Goal: Communication & Community: Answer question/provide support

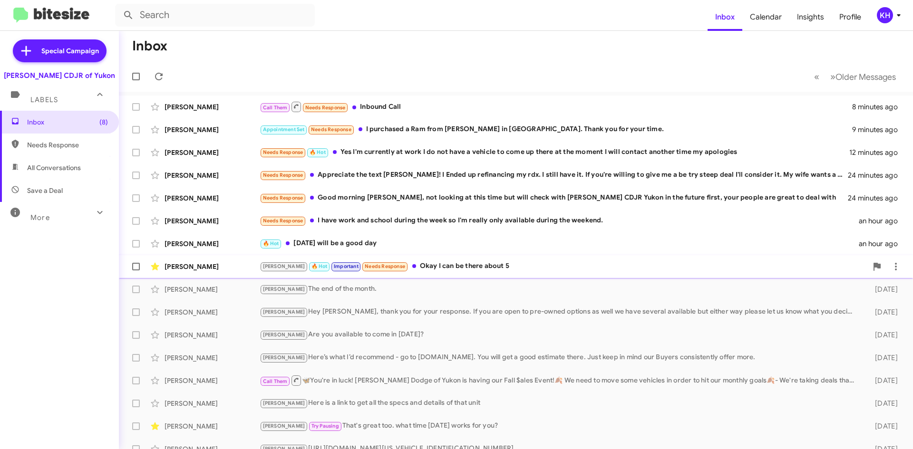
click at [438, 267] on div "[PERSON_NAME] 🔥 Hot Important Needs Response Okay I can be there about 5" at bounding box center [564, 266] width 608 height 11
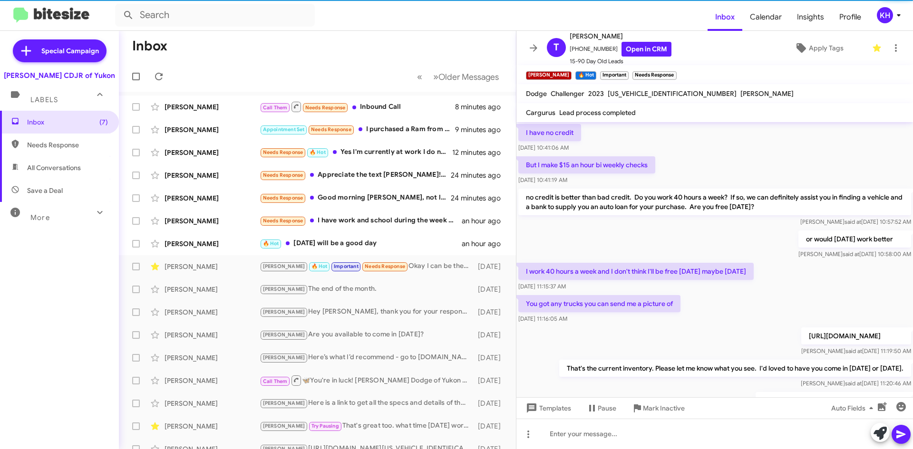
scroll to position [438, 0]
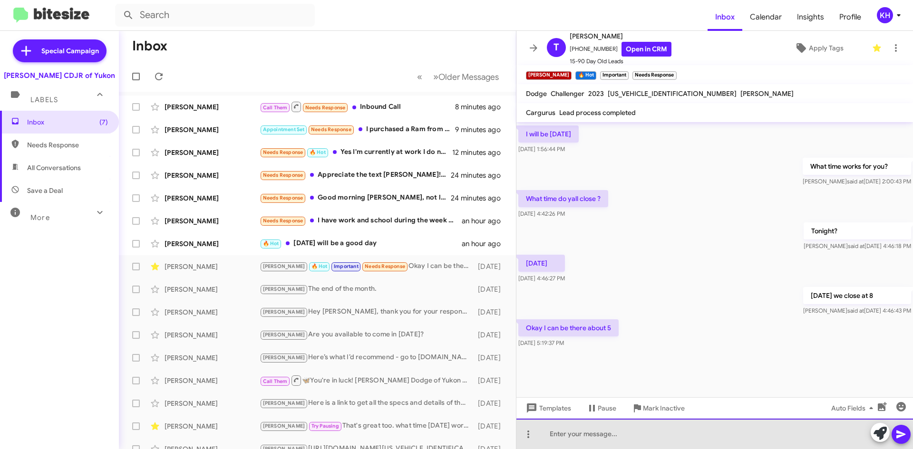
click at [559, 438] on div at bounding box center [714, 434] width 396 height 30
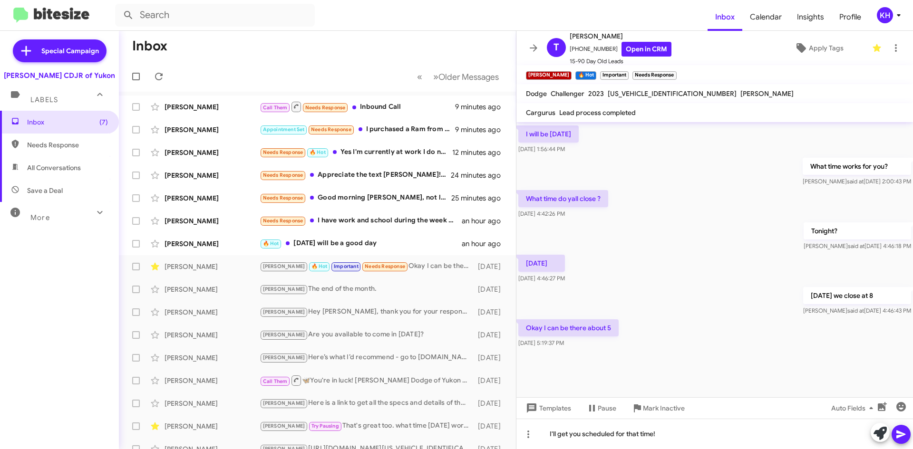
click at [906, 436] on icon at bounding box center [900, 434] width 11 height 11
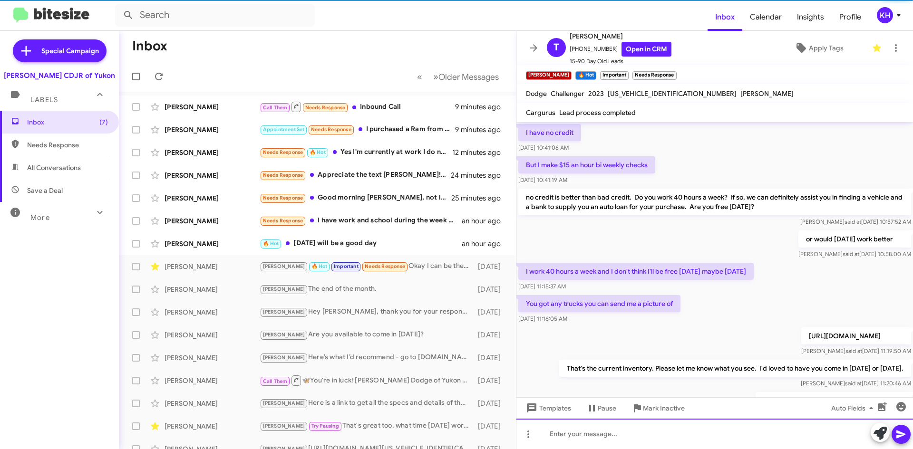
scroll to position [48, 0]
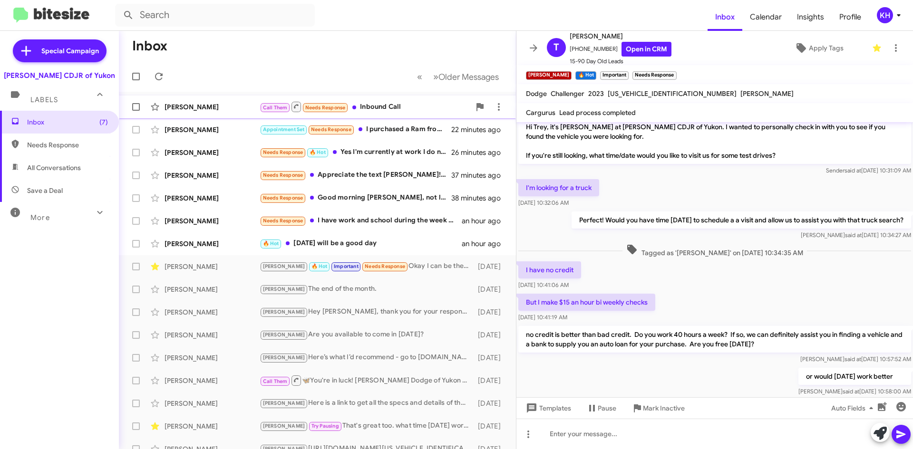
click at [370, 104] on div "Call Them Needs Response Inbound Call" at bounding box center [365, 107] width 211 height 12
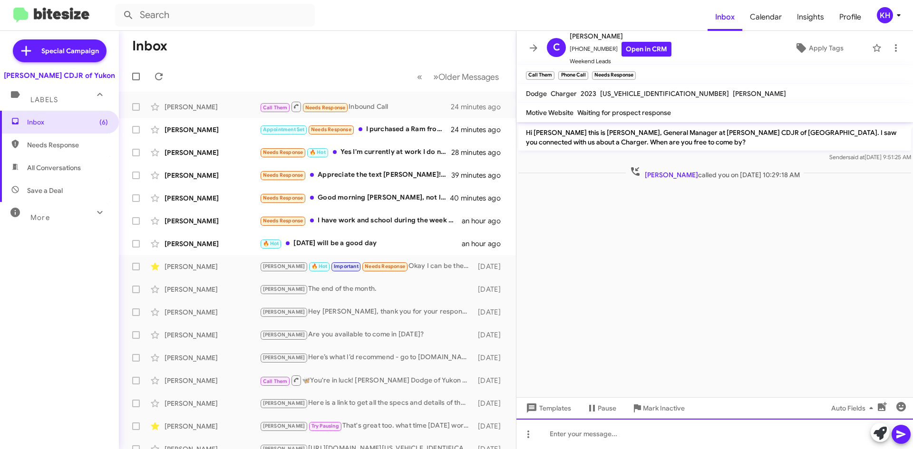
click at [564, 437] on div at bounding box center [714, 434] width 396 height 30
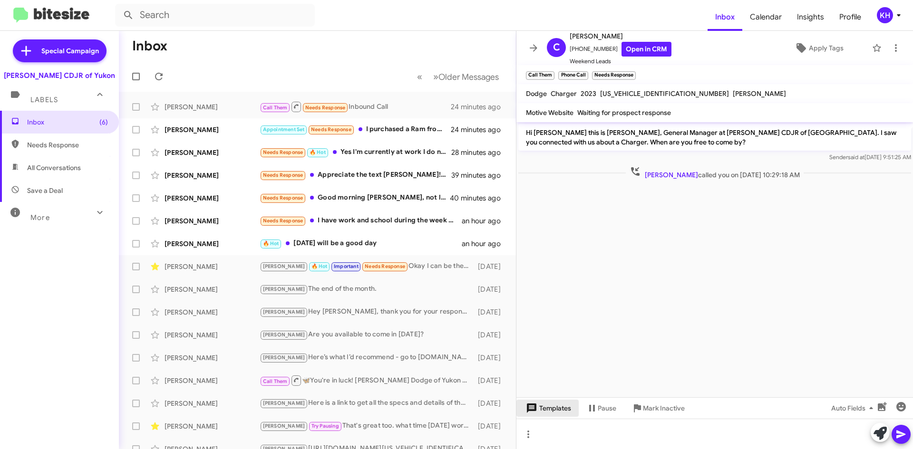
click at [550, 404] on span "Templates" at bounding box center [547, 408] width 47 height 17
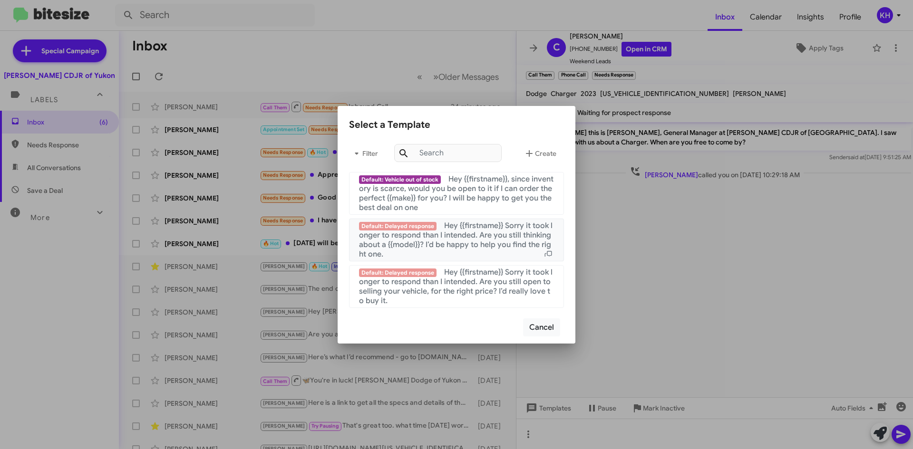
scroll to position [570, 0]
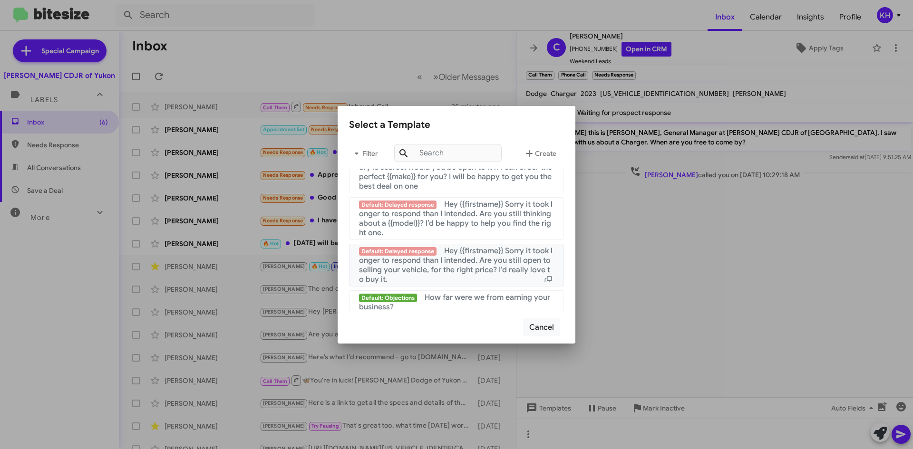
click at [402, 256] on span "Default: Delayed response" at bounding box center [397, 251] width 77 height 9
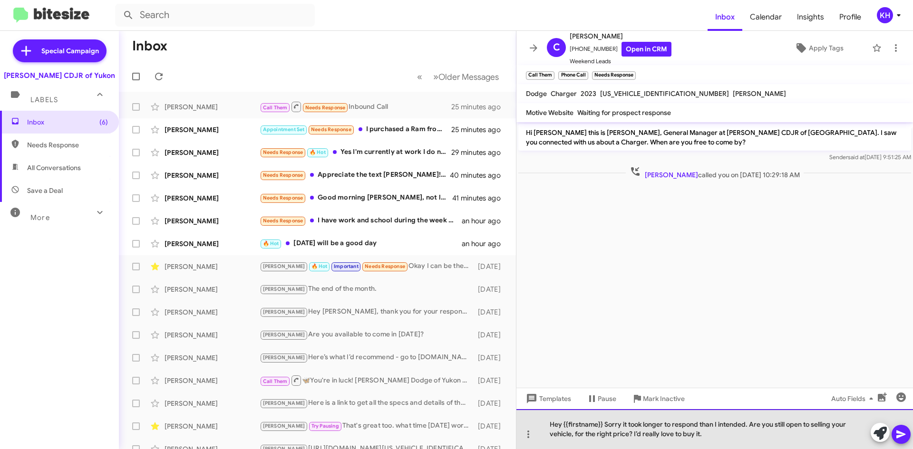
drag, startPoint x: 603, startPoint y: 423, endPoint x: 565, endPoint y: 422, distance: 38.0
click at [565, 422] on div "Hey {{firstname}} Sorry it took longer to respond than I intended. Are you stil…" at bounding box center [714, 429] width 396 height 40
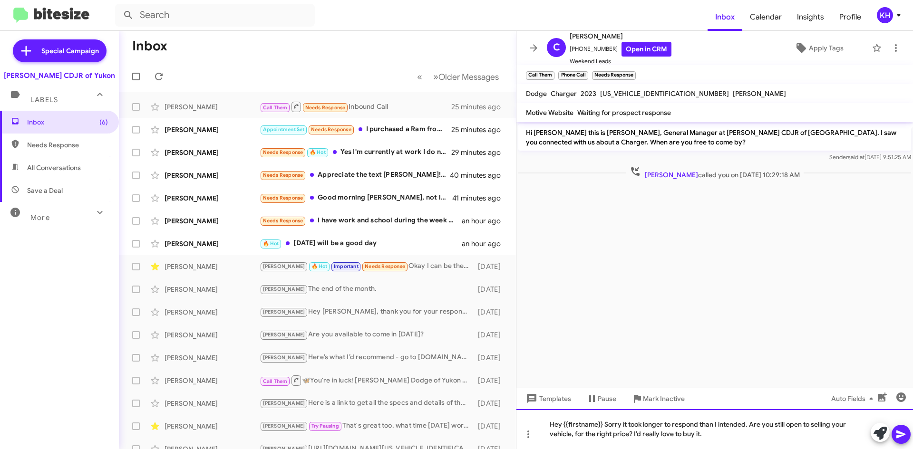
click at [565, 422] on div "Hey {{firstname}} Sorry it took longer to respond than I intended. Are you stil…" at bounding box center [714, 429] width 396 height 40
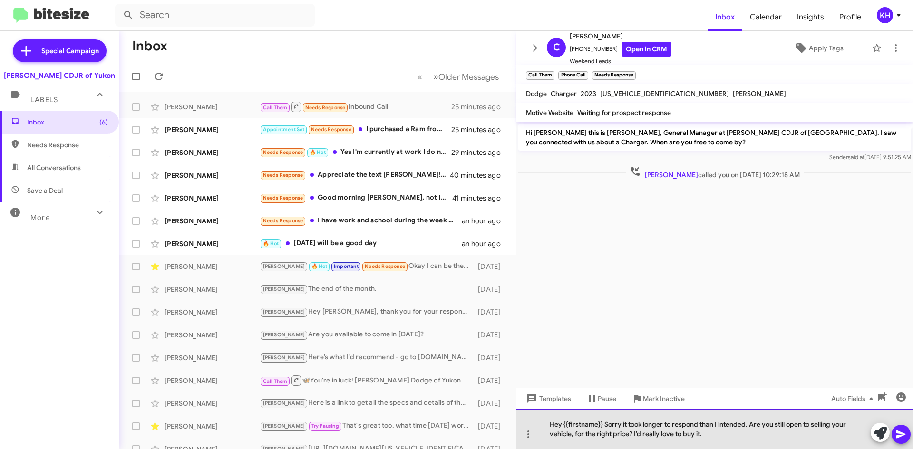
drag, startPoint x: 600, startPoint y: 423, endPoint x: 563, endPoint y: 421, distance: 37.2
click at [563, 421] on div "Hey {{firstname}} Sorry it took longer to respond than I intended. Are you stil…" at bounding box center [714, 429] width 396 height 40
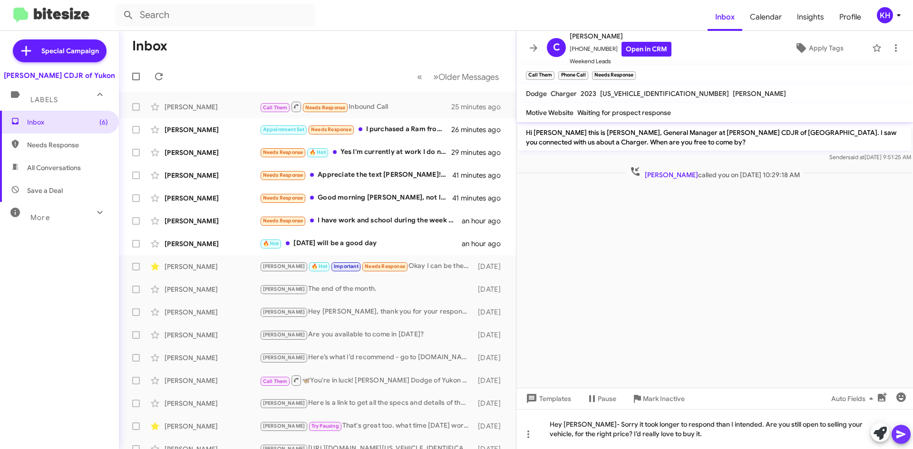
click at [897, 433] on icon at bounding box center [900, 435] width 9 height 8
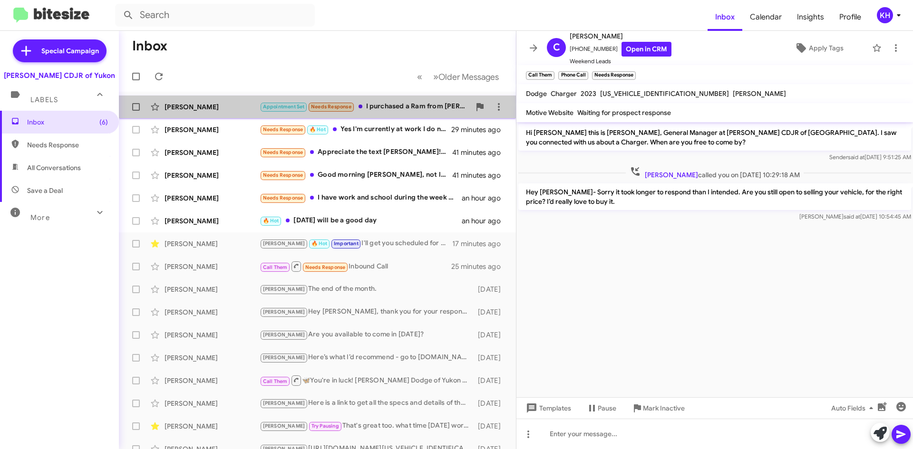
click at [402, 110] on div "Appointment Set Needs Response I purchased a Ram from [PERSON_NAME] in [GEOGRAP…" at bounding box center [365, 106] width 211 height 11
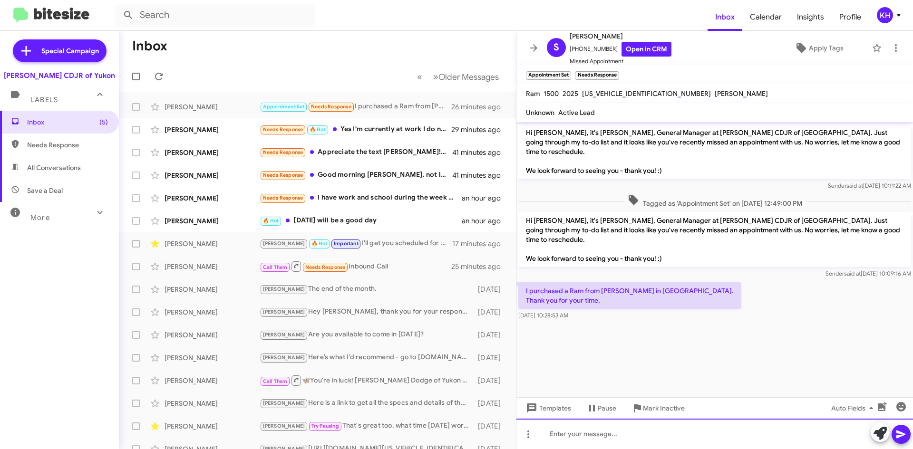
click at [562, 434] on div at bounding box center [714, 434] width 396 height 30
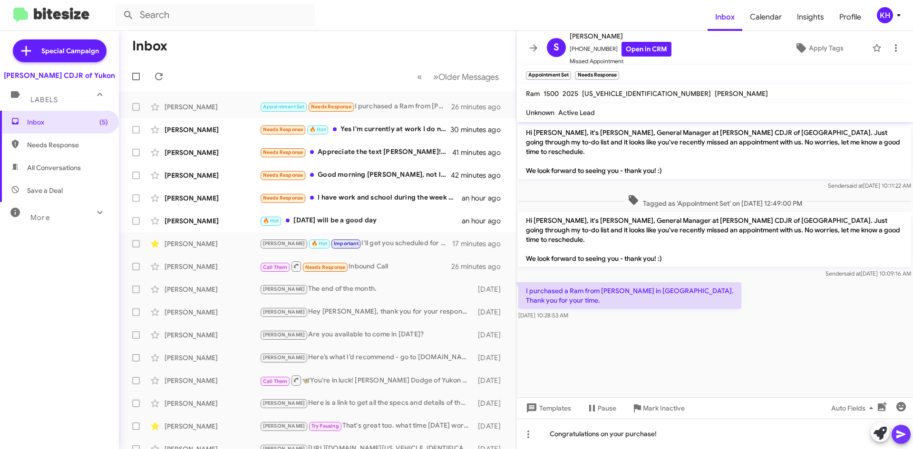
click at [901, 441] on span at bounding box center [900, 434] width 11 height 19
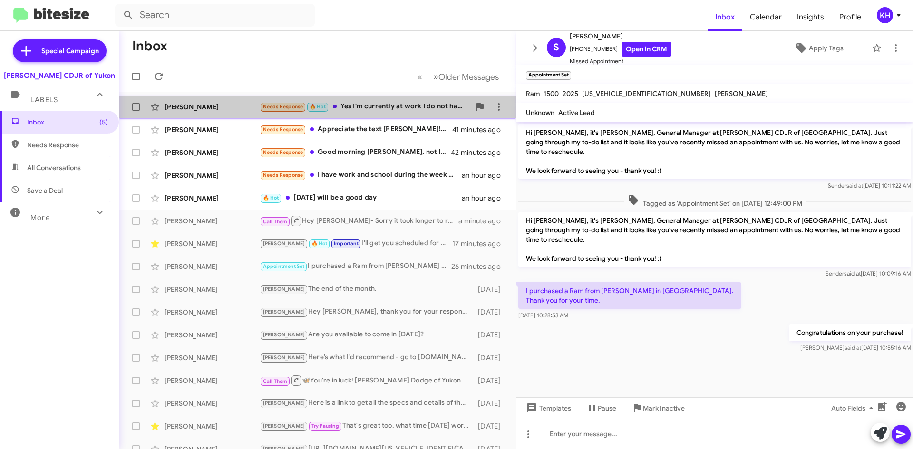
click at [377, 114] on div "[PERSON_NAME] Needs Response 🔥 Hot Yes I'm currently at work I do not have a ve…" at bounding box center [317, 106] width 382 height 19
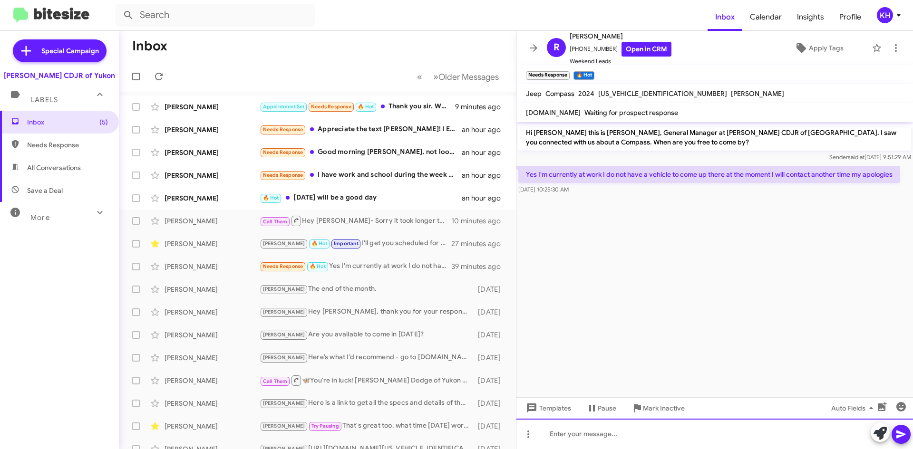
click at [556, 435] on div at bounding box center [714, 434] width 396 height 30
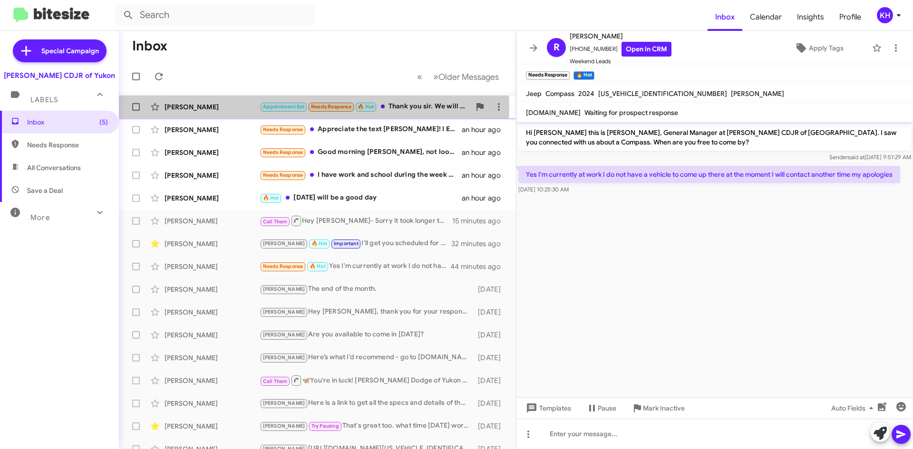
click at [191, 106] on div "[PERSON_NAME]" at bounding box center [211, 107] width 95 height 10
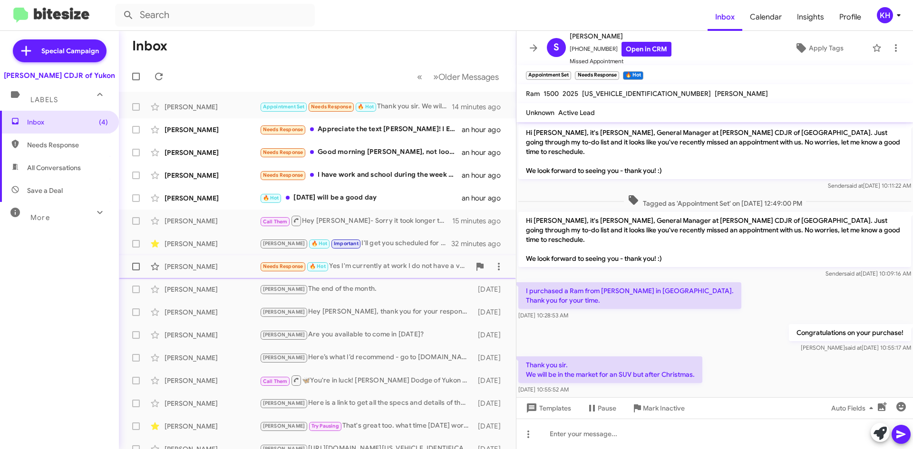
click at [357, 268] on div "Needs Response 🔥 Hot Yes I'm currently at work I do not have a vehicle to come …" at bounding box center [365, 266] width 211 height 11
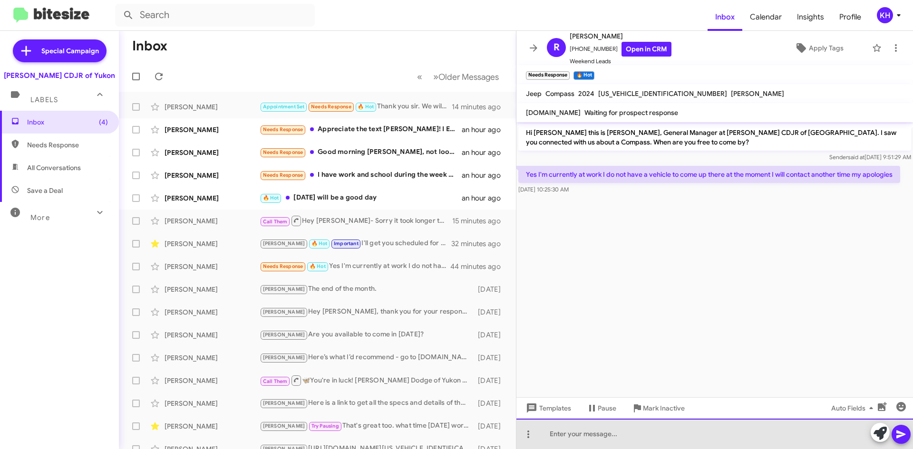
click at [580, 436] on div at bounding box center [714, 434] width 396 height 30
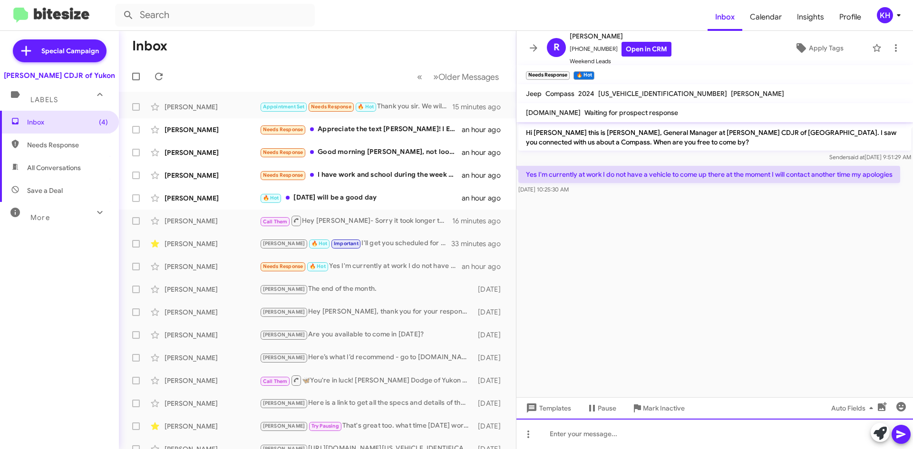
click at [575, 434] on div at bounding box center [714, 434] width 396 height 30
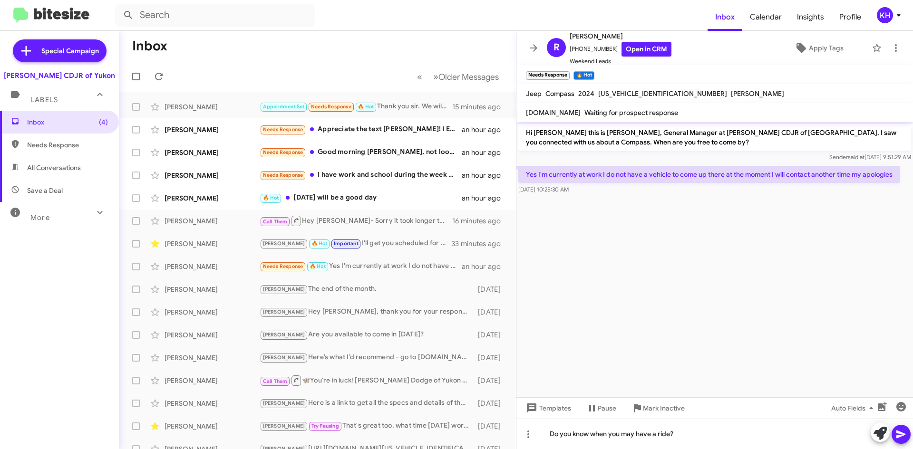
click at [898, 432] on icon at bounding box center [900, 435] width 9 height 8
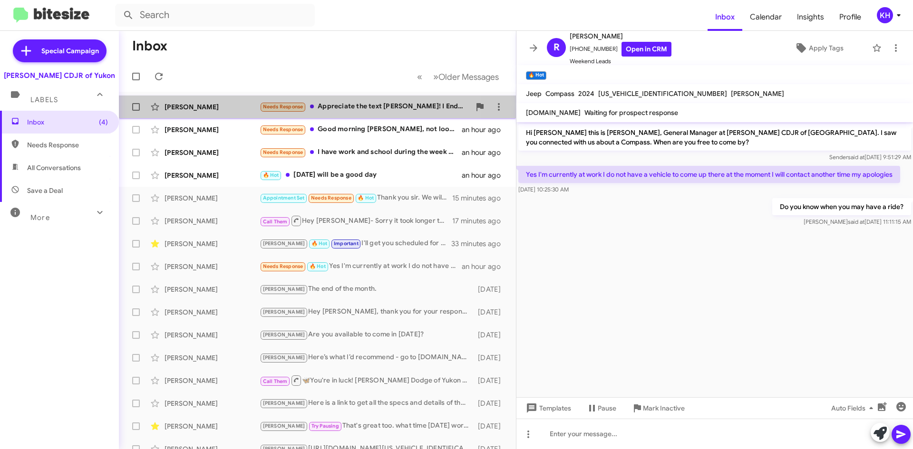
click at [333, 105] on div "Needs Response Appreciate the text [PERSON_NAME]! I Ended up refinancing my rdx…" at bounding box center [365, 106] width 211 height 11
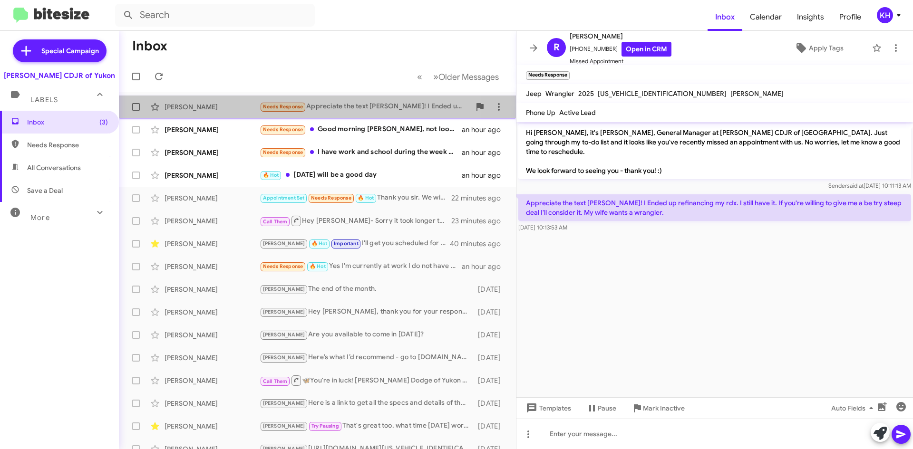
click at [343, 108] on div "Needs Response Appreciate the text [PERSON_NAME]! I Ended up refinancing my rdx…" at bounding box center [365, 106] width 211 height 11
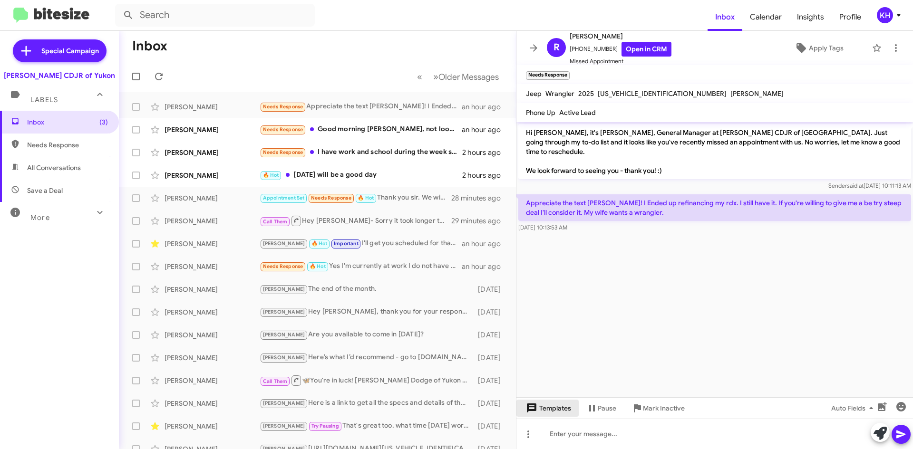
click at [557, 413] on span "Templates" at bounding box center [547, 408] width 47 height 17
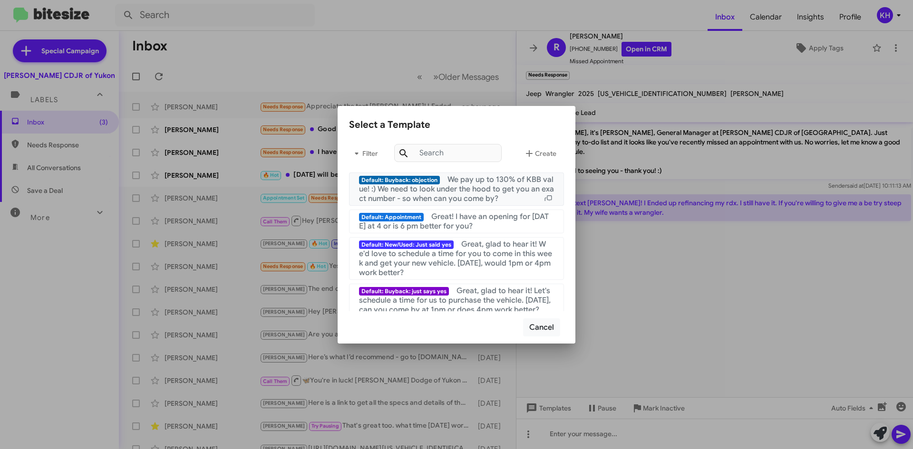
click at [460, 191] on span "We pay up to 130% of KBB value! :) We need to look under the hood to get you an…" at bounding box center [456, 189] width 195 height 29
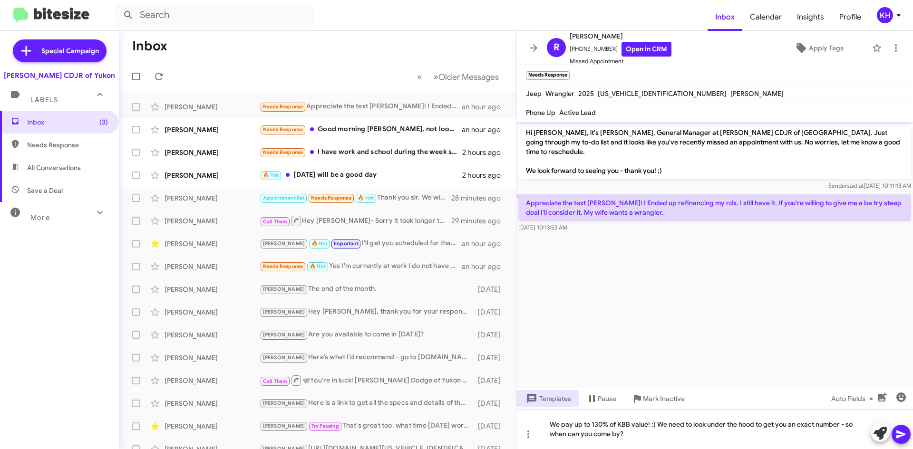
click at [905, 435] on icon at bounding box center [900, 434] width 11 height 11
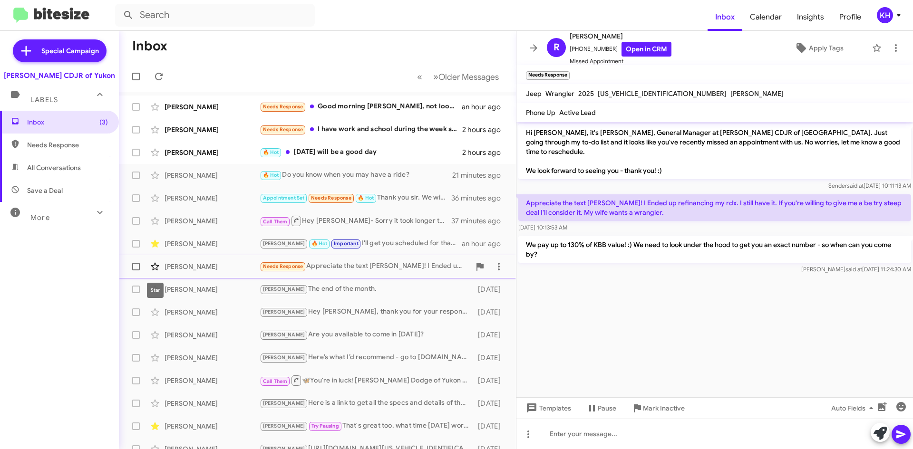
click at [151, 266] on icon at bounding box center [155, 267] width 8 height 8
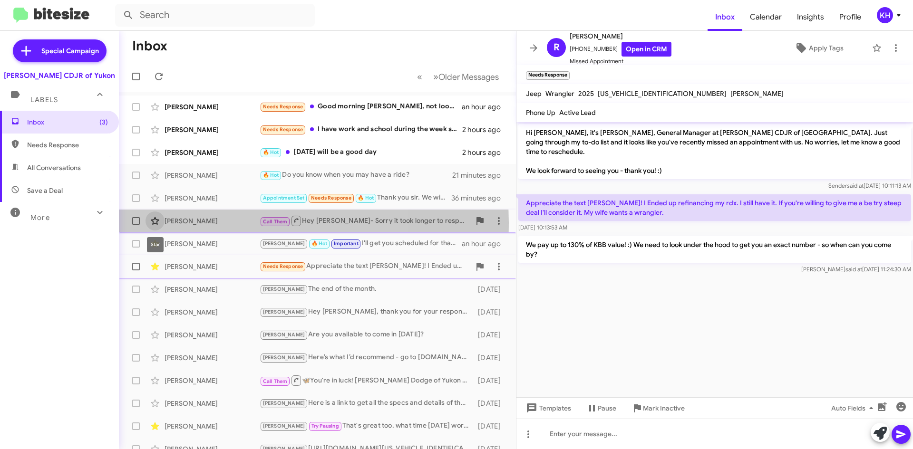
click at [156, 222] on icon at bounding box center [154, 220] width 11 height 11
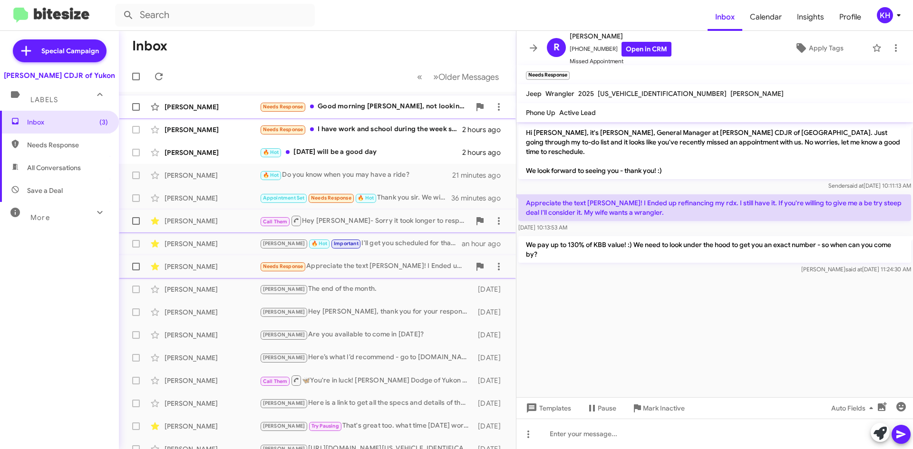
click at [332, 110] on div "Needs Response Good morning [PERSON_NAME], not looking at this time but will ch…" at bounding box center [365, 106] width 211 height 11
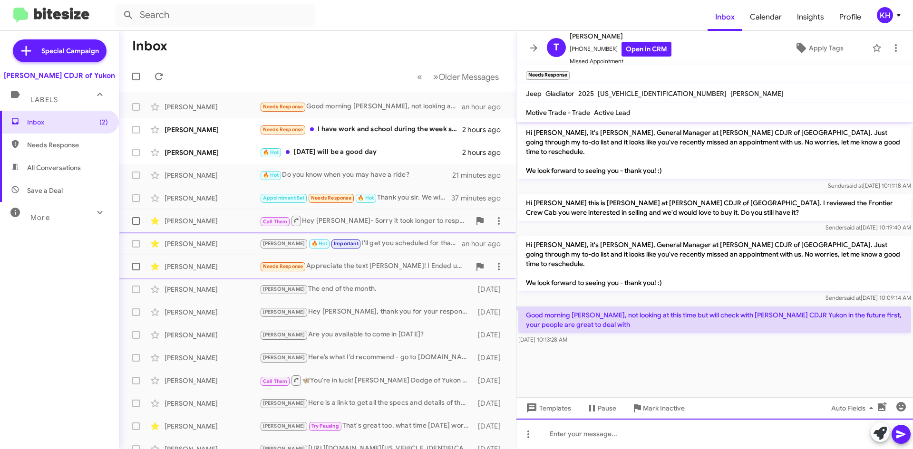
click at [554, 440] on div at bounding box center [714, 434] width 396 height 30
click at [568, 435] on div at bounding box center [714, 434] width 396 height 30
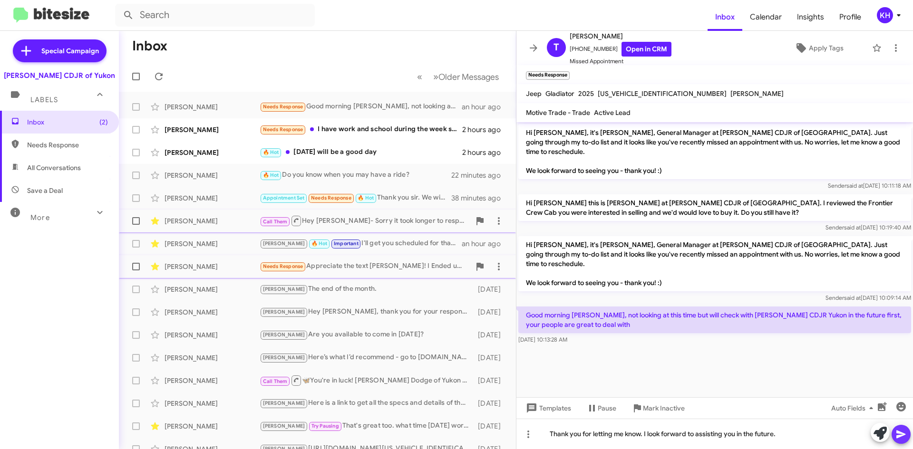
click at [902, 441] on span at bounding box center [900, 434] width 11 height 19
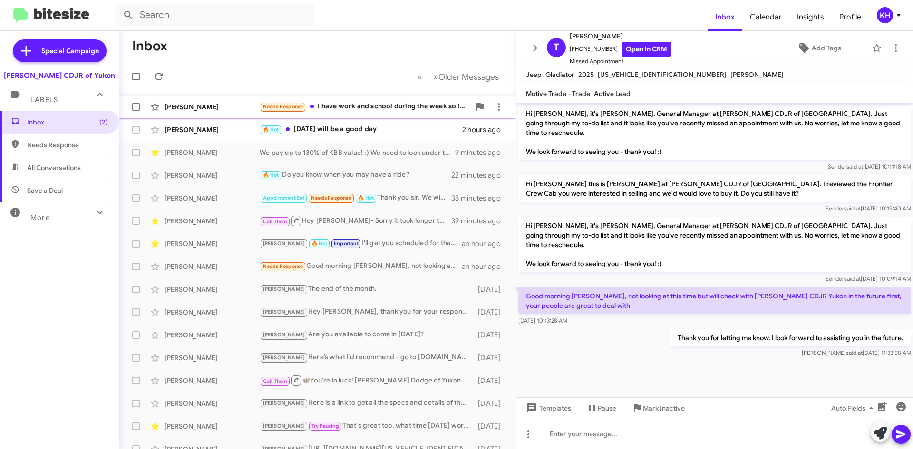
click at [326, 104] on div "Needs Response I have work and school during the week so I'm really only availa…" at bounding box center [365, 106] width 211 height 11
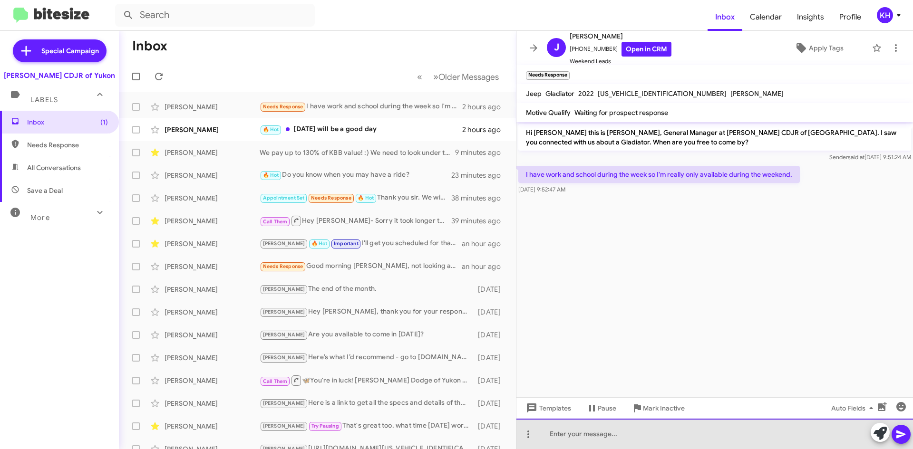
click at [561, 437] on div at bounding box center [714, 434] width 396 height 30
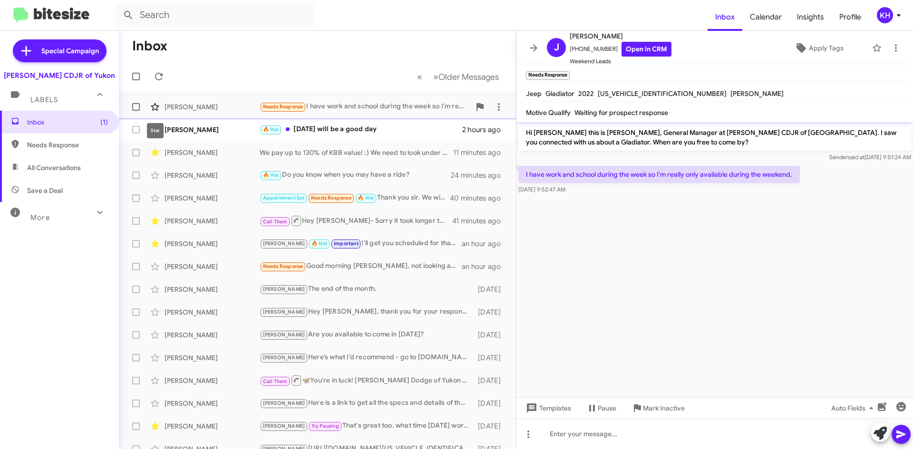
click at [152, 108] on icon at bounding box center [154, 106] width 11 height 11
click at [809, 50] on span "Apply Tags" at bounding box center [826, 47] width 35 height 17
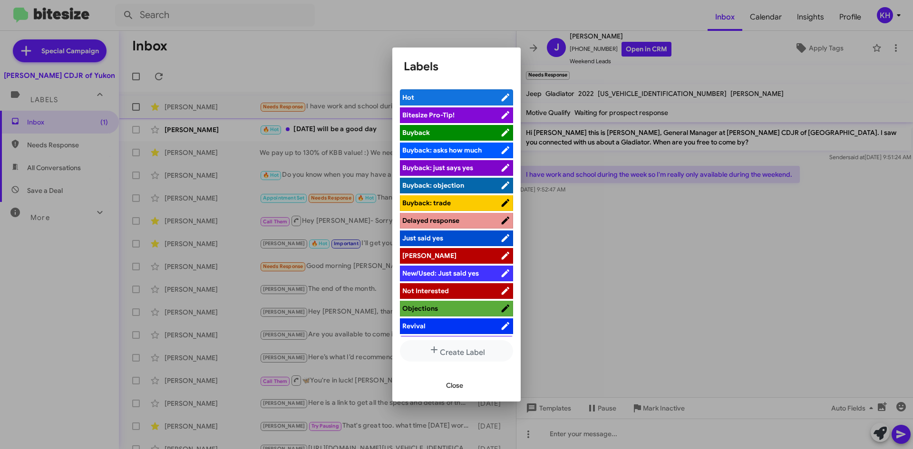
click at [409, 255] on span "[PERSON_NAME]" at bounding box center [429, 255] width 54 height 9
click at [227, 46] on div at bounding box center [456, 224] width 913 height 449
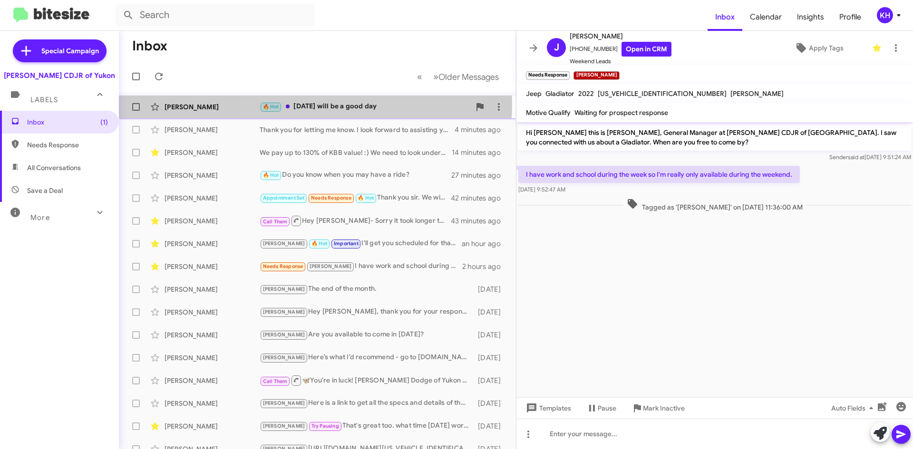
click at [315, 104] on div "🔥 Hot Saturday will be a good day" at bounding box center [365, 106] width 211 height 11
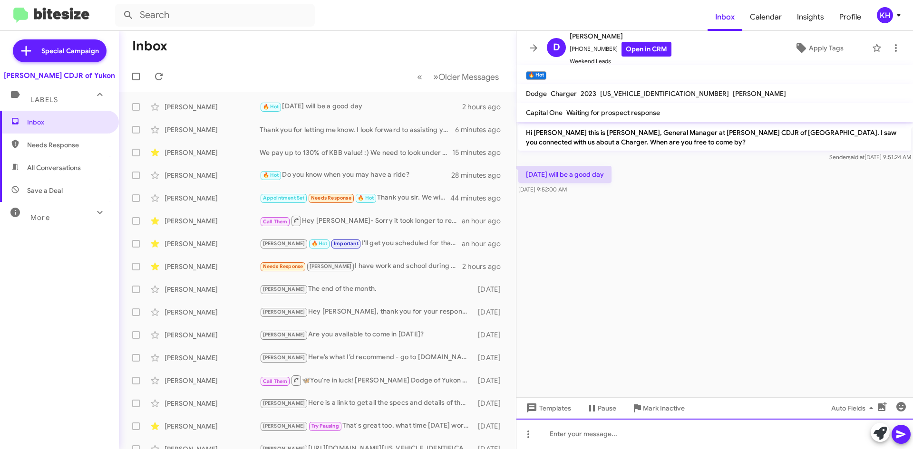
click at [579, 437] on div at bounding box center [714, 434] width 396 height 30
click at [642, 434] on div "Do you know what time works for you?" at bounding box center [714, 434] width 396 height 30
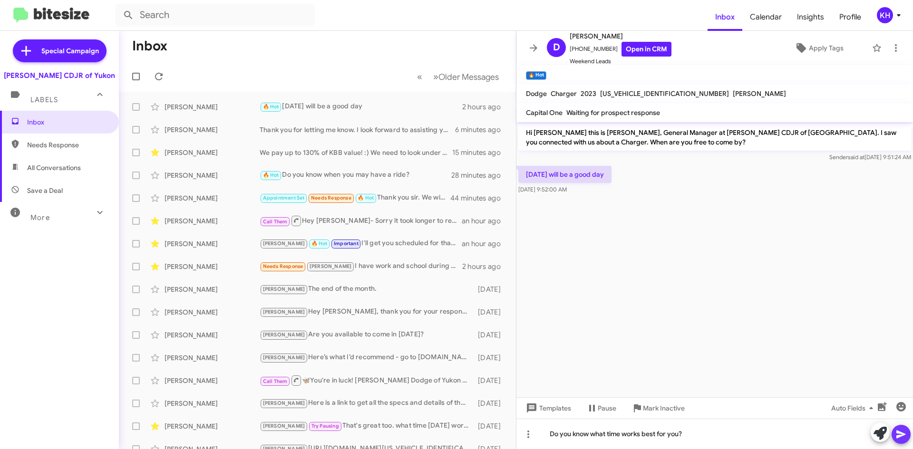
click at [899, 435] on icon at bounding box center [900, 434] width 11 height 11
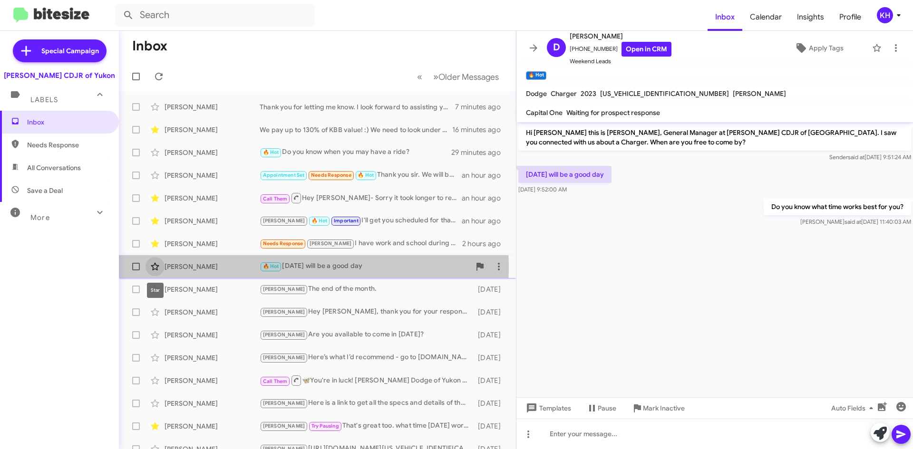
click at [155, 266] on icon at bounding box center [154, 266] width 11 height 11
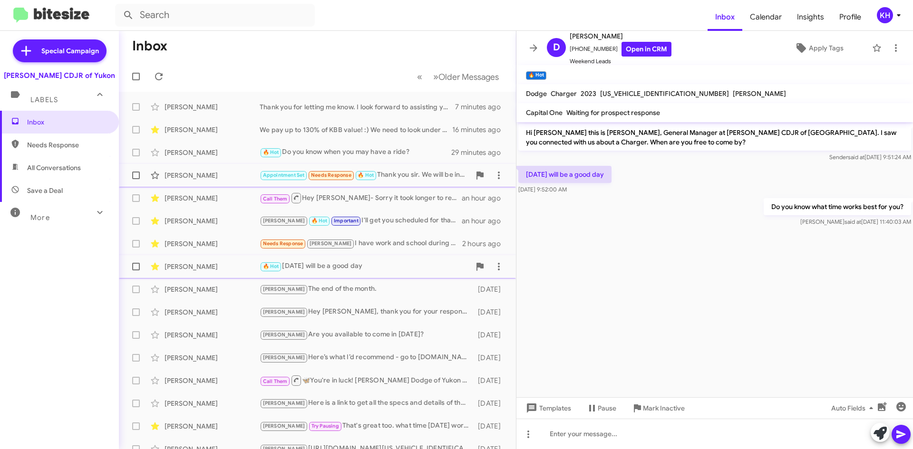
click at [400, 176] on div "Appointment Set Needs Response 🔥 Hot Thank you sir. We will be in the market fo…" at bounding box center [365, 175] width 211 height 11
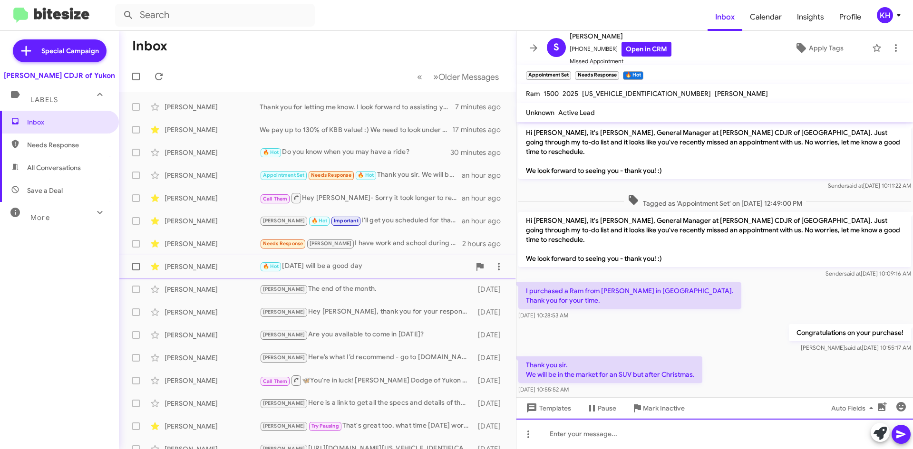
click at [555, 434] on div at bounding box center [714, 434] width 396 height 30
click at [552, 433] on div "awesome! Keep us in mind when you're ready." at bounding box center [714, 434] width 396 height 30
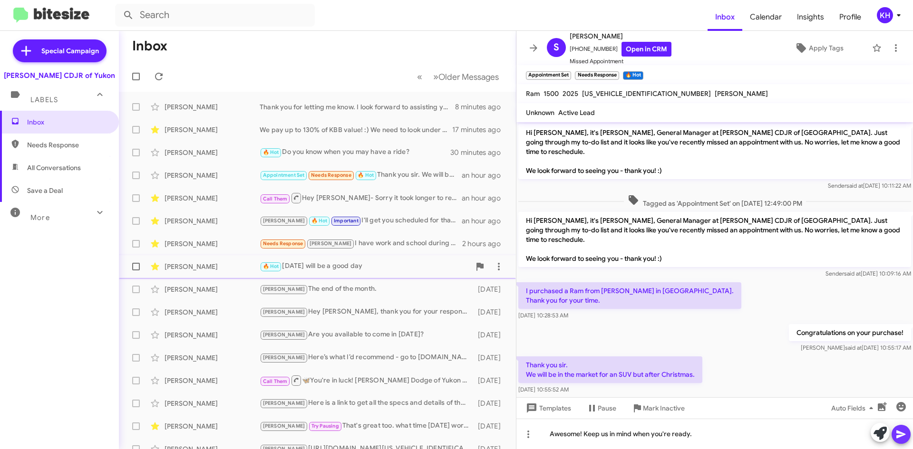
click at [901, 435] on icon at bounding box center [900, 435] width 9 height 8
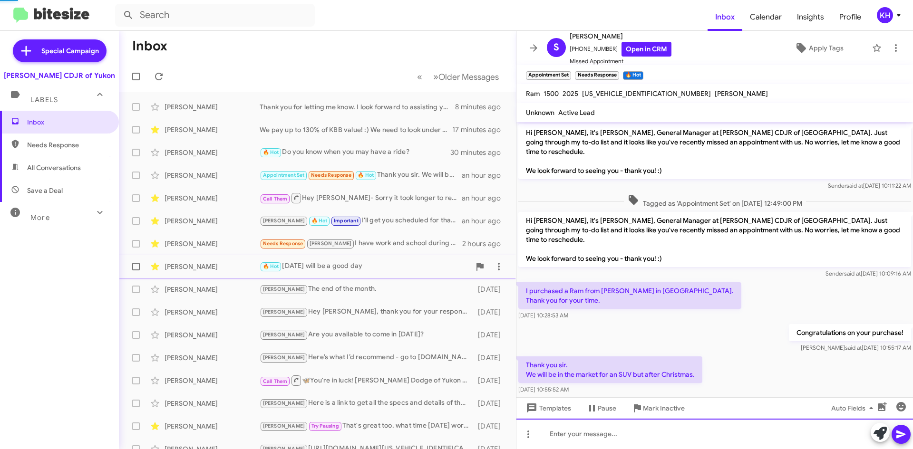
scroll to position [29, 0]
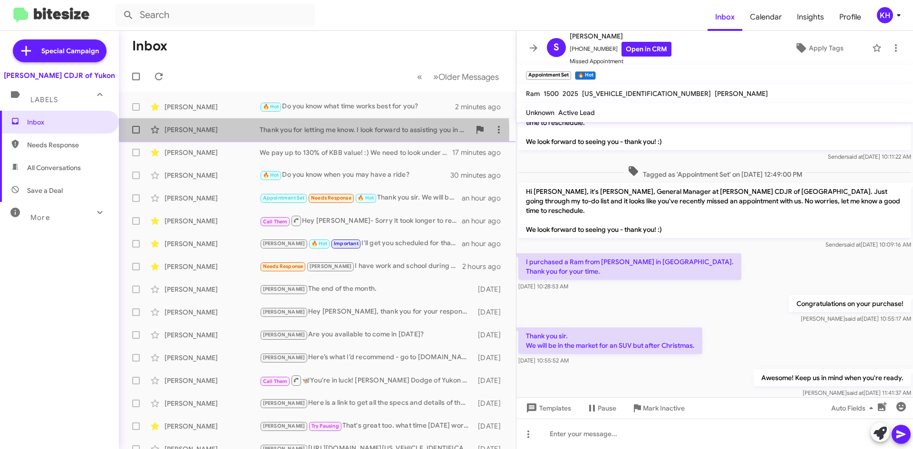
click at [280, 132] on div "Thank you for letting me know. I look forward to assisting you in the future." at bounding box center [365, 130] width 211 height 10
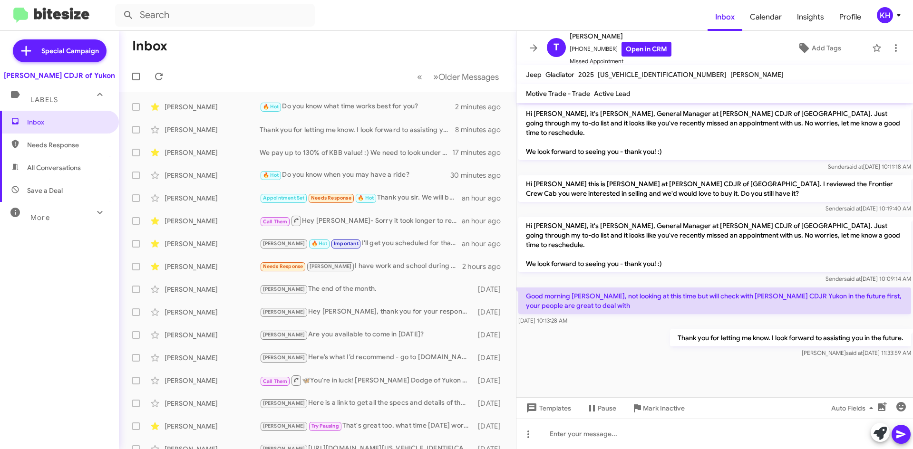
click at [252, 58] on mat-toolbar-row "Inbox" at bounding box center [317, 46] width 397 height 30
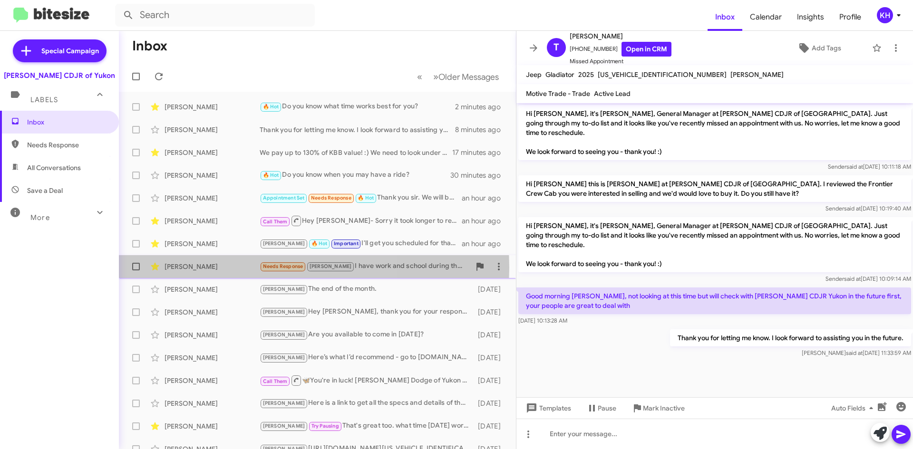
click at [211, 268] on div "[PERSON_NAME]" at bounding box center [211, 267] width 95 height 10
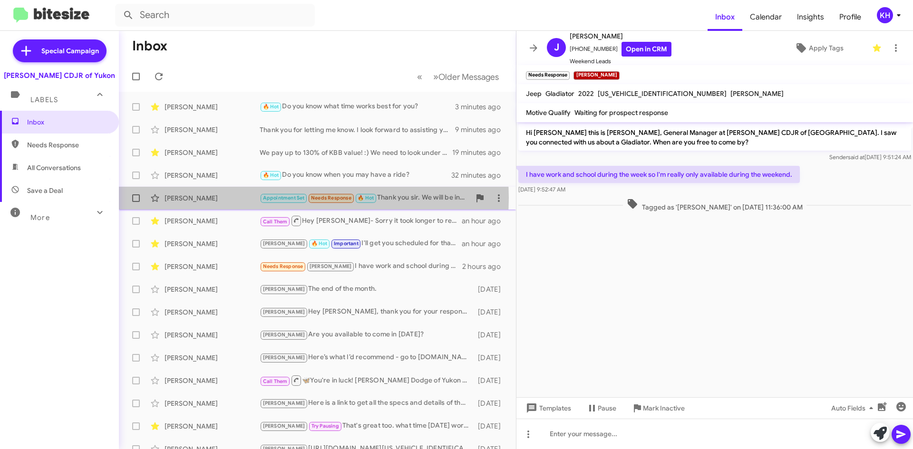
click at [192, 198] on div "[PERSON_NAME]" at bounding box center [211, 198] width 95 height 10
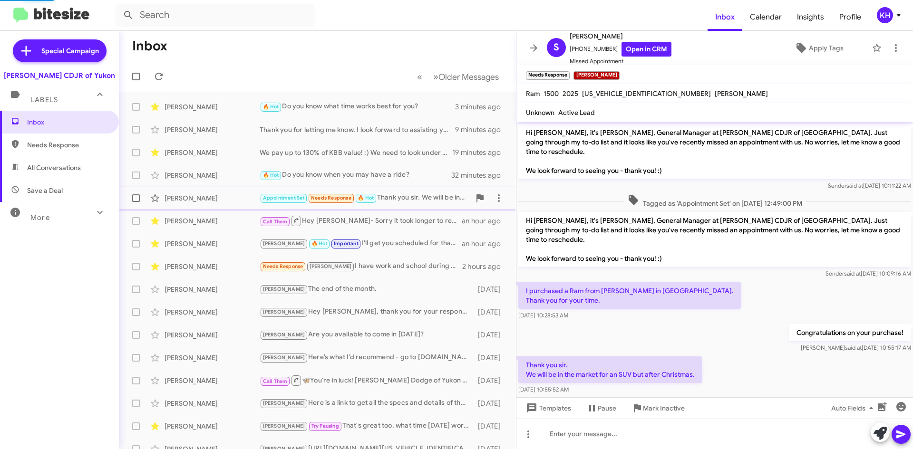
scroll to position [29, 0]
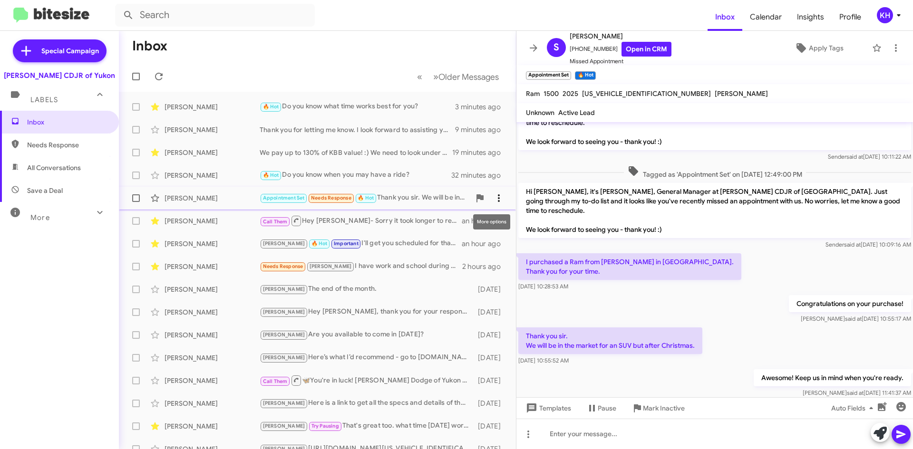
click at [498, 198] on icon at bounding box center [499, 198] width 2 height 8
click at [491, 198] on div at bounding box center [456, 224] width 913 height 449
click at [818, 50] on span "Apply Tags" at bounding box center [826, 47] width 35 height 17
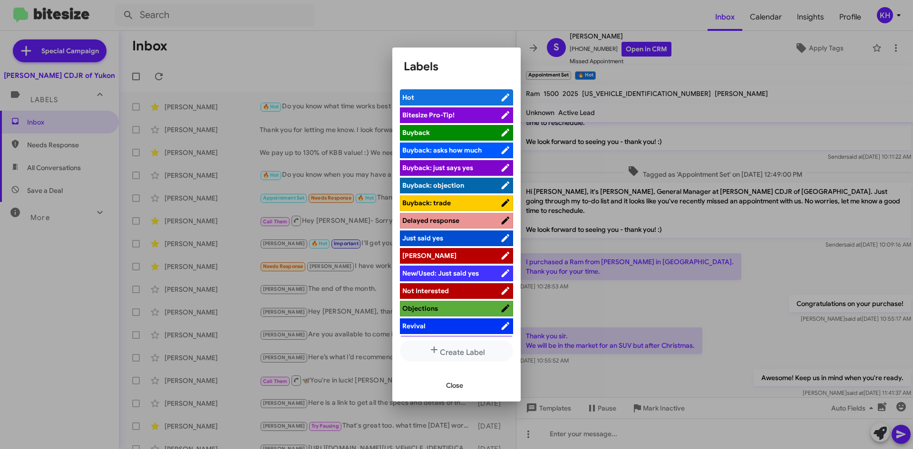
scroll to position [35, 0]
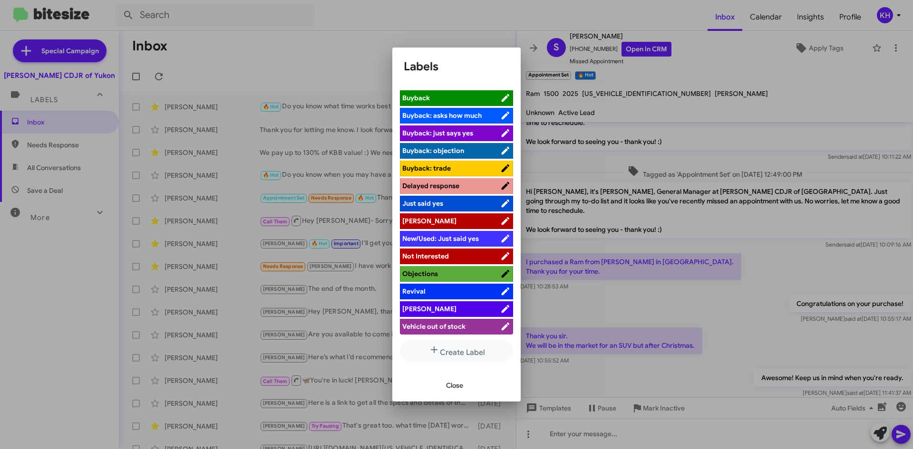
click at [782, 93] on div at bounding box center [456, 224] width 913 height 449
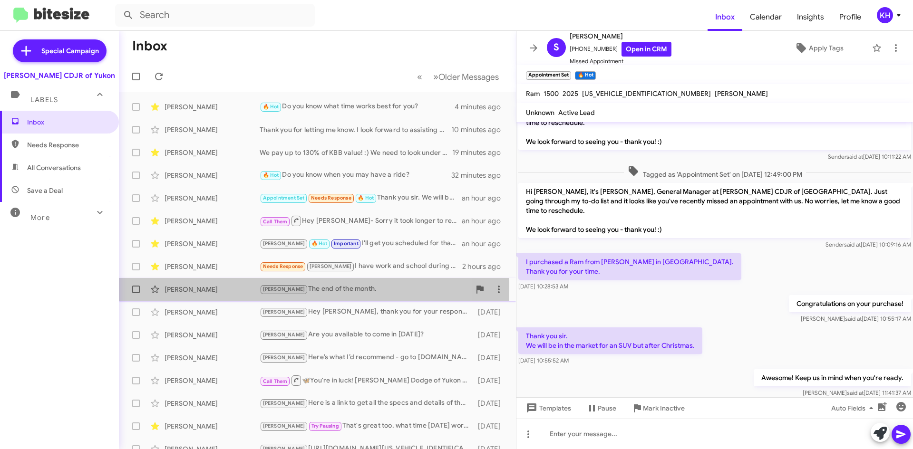
click at [188, 287] on div "[PERSON_NAME]" at bounding box center [211, 290] width 95 height 10
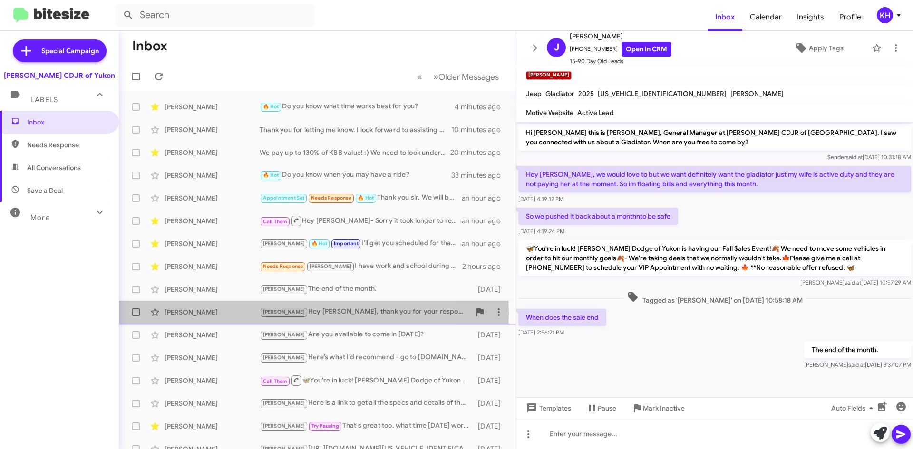
click at [181, 313] on div "[PERSON_NAME]" at bounding box center [211, 313] width 95 height 10
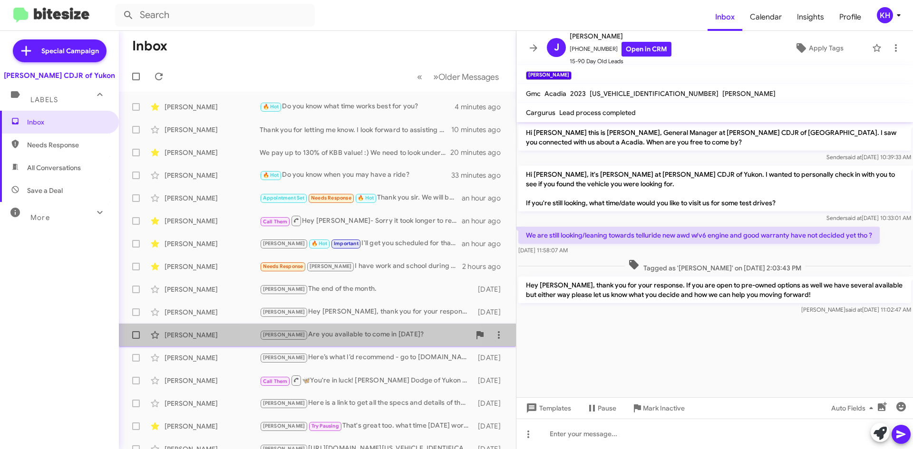
click at [365, 333] on div "Kristy Are you available to come in today?" at bounding box center [365, 334] width 211 height 11
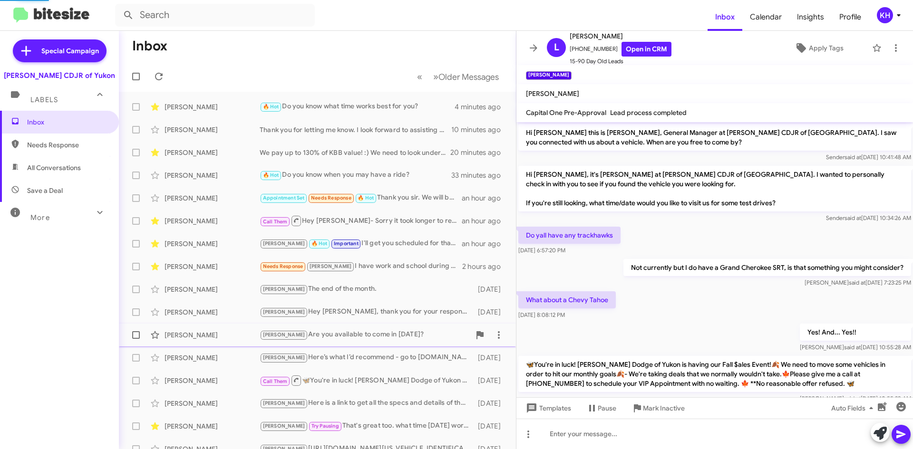
scroll to position [45, 0]
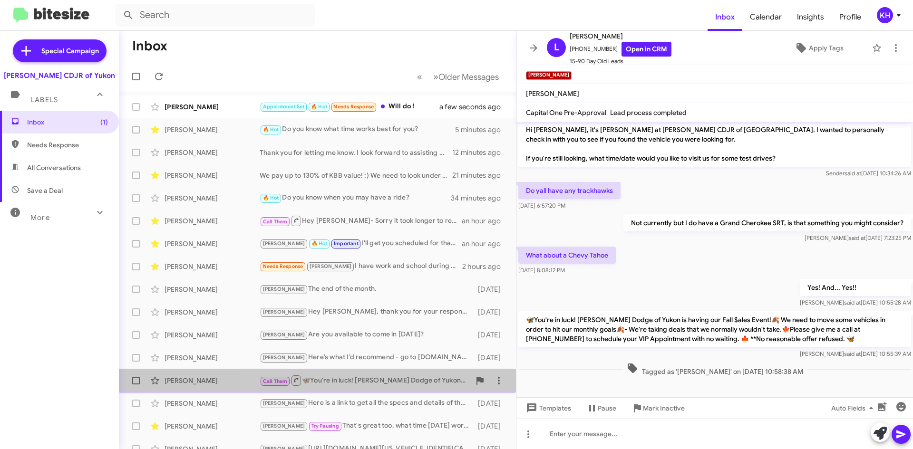
click at [376, 377] on div "Call Them 🦋You're in luck! Joe Cooper Dodge of Yukon is having our Fall $ales E…" at bounding box center [365, 381] width 211 height 12
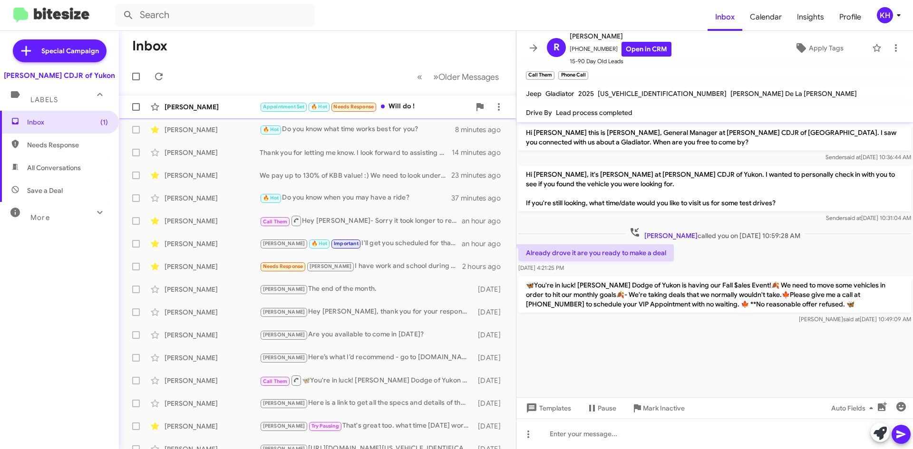
click at [395, 108] on div "Appointment Set 🔥 Hot Needs Response Will do !" at bounding box center [365, 106] width 211 height 11
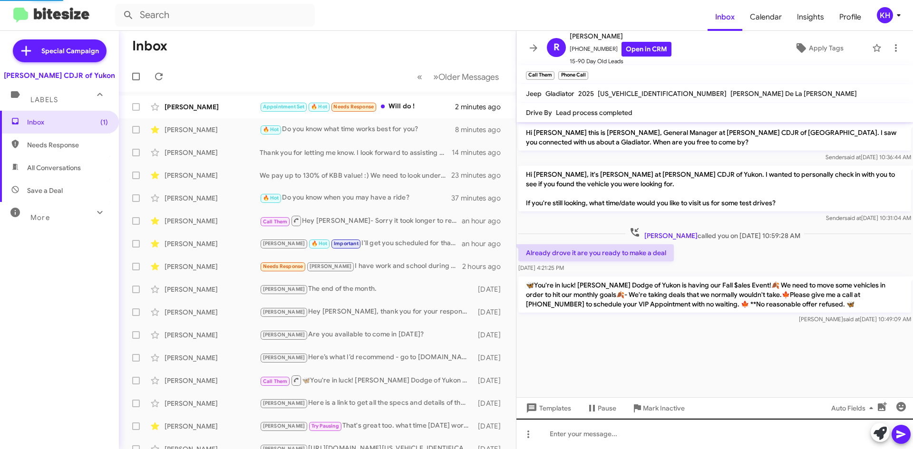
scroll to position [64, 0]
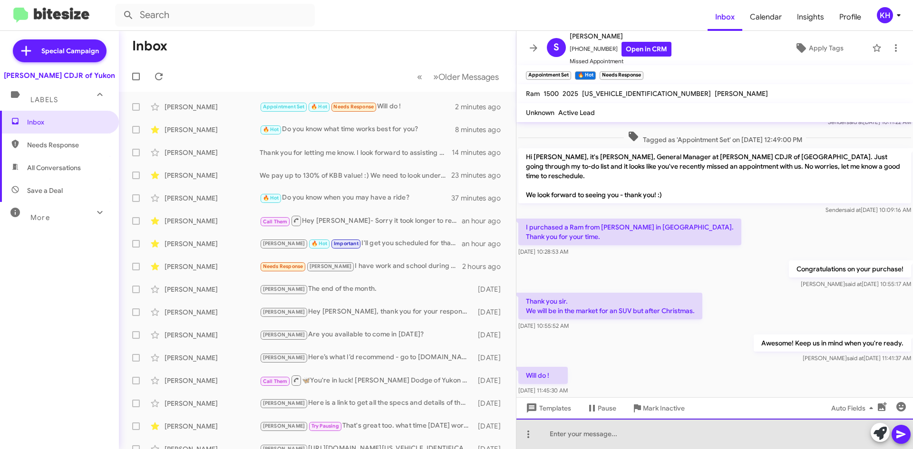
click at [560, 444] on div at bounding box center [714, 434] width 396 height 30
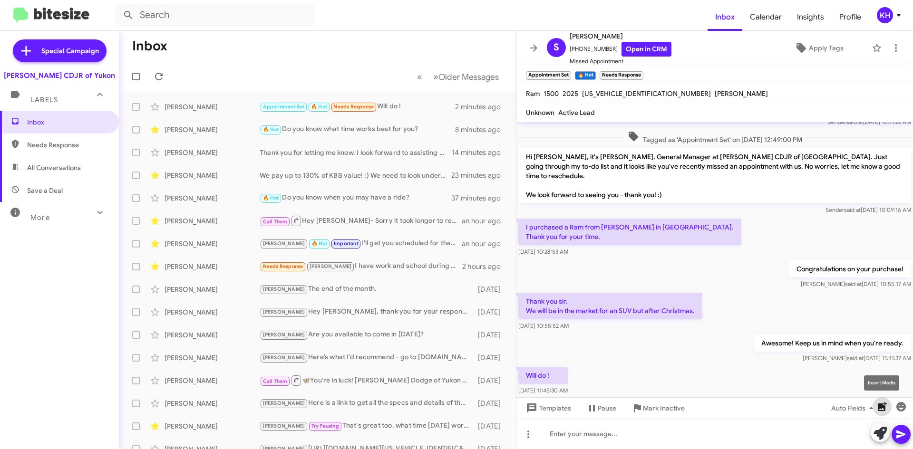
click at [878, 410] on icon "button" at bounding box center [882, 406] width 9 height 9
click at [900, 407] on icon "button" at bounding box center [901, 407] width 10 height 10
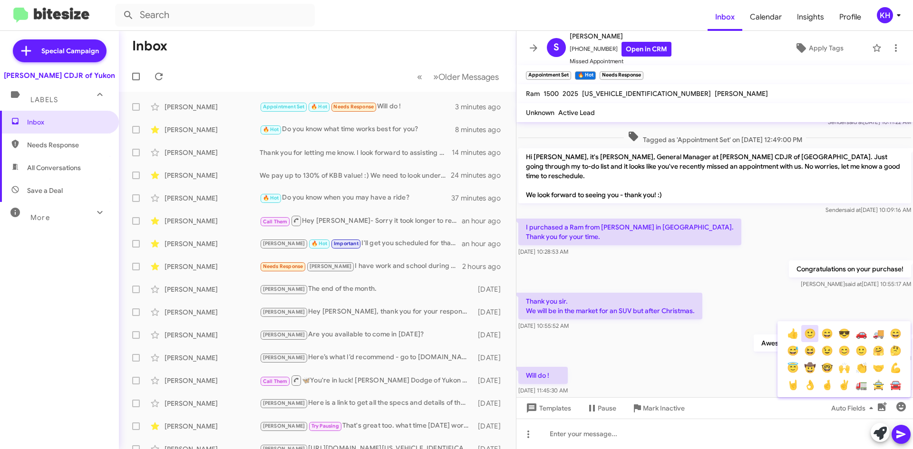
click at [809, 337] on button "🙂" at bounding box center [809, 333] width 17 height 17
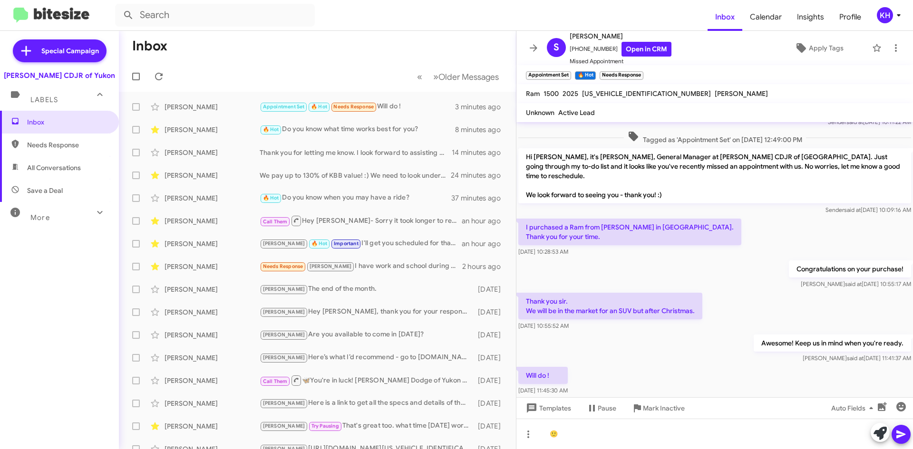
click at [898, 430] on icon at bounding box center [900, 434] width 11 height 11
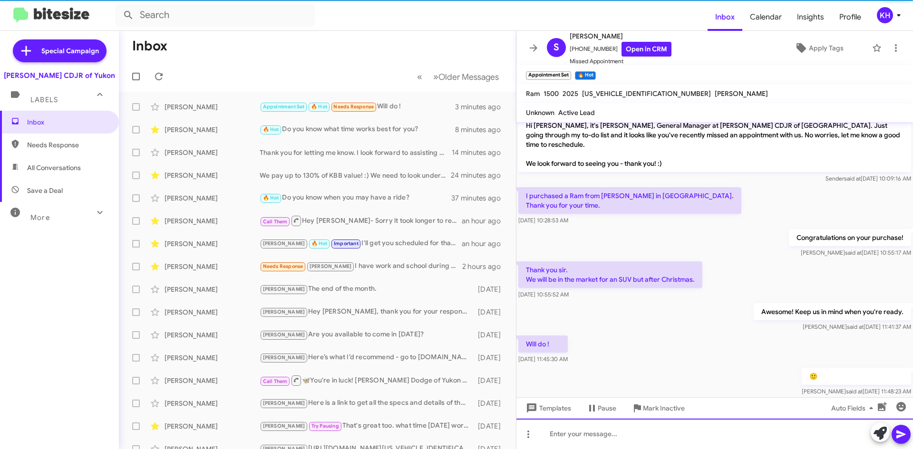
scroll to position [98, 0]
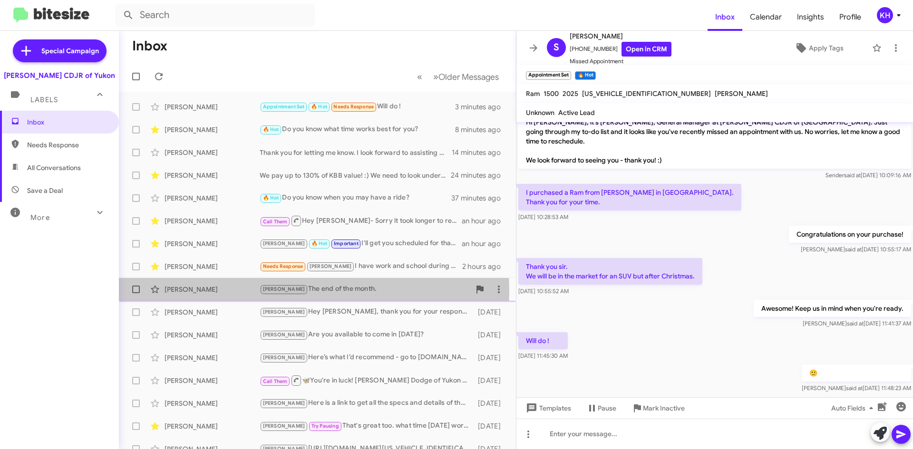
click at [201, 291] on div "[PERSON_NAME]" at bounding box center [211, 290] width 95 height 10
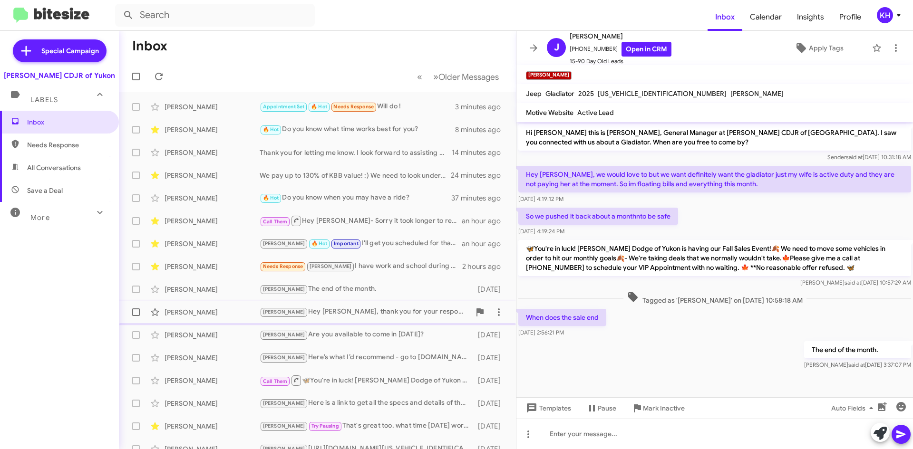
click at [183, 312] on div "[PERSON_NAME]" at bounding box center [211, 313] width 95 height 10
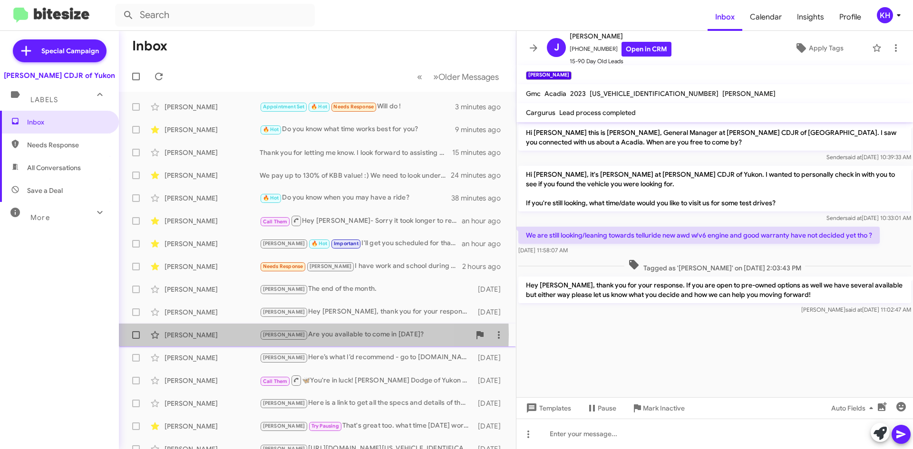
click at [179, 335] on div "[PERSON_NAME]" at bounding box center [211, 335] width 95 height 10
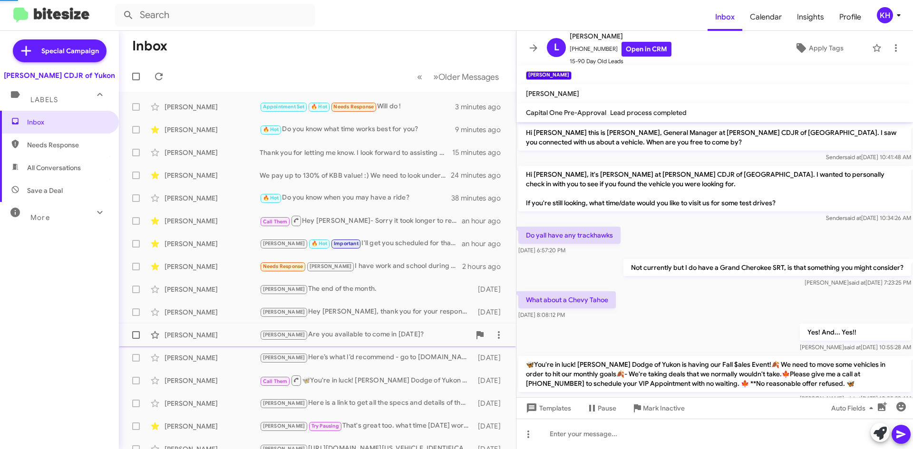
scroll to position [45, 0]
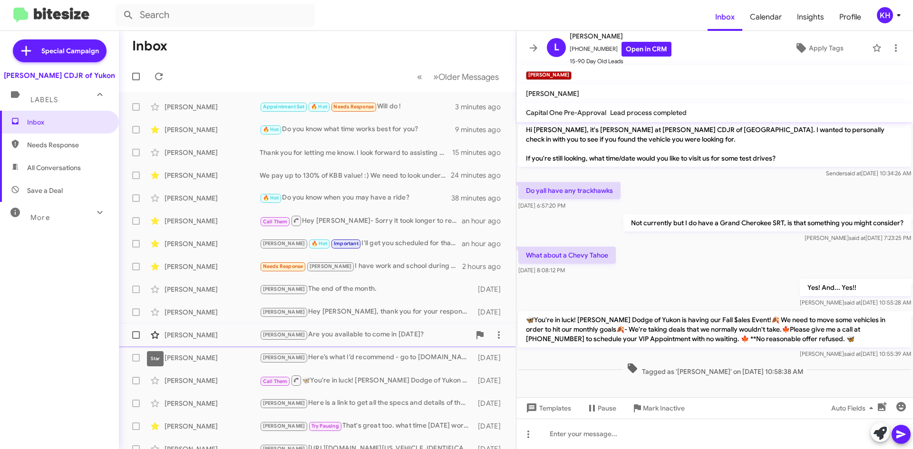
click at [158, 334] on icon at bounding box center [155, 335] width 8 height 8
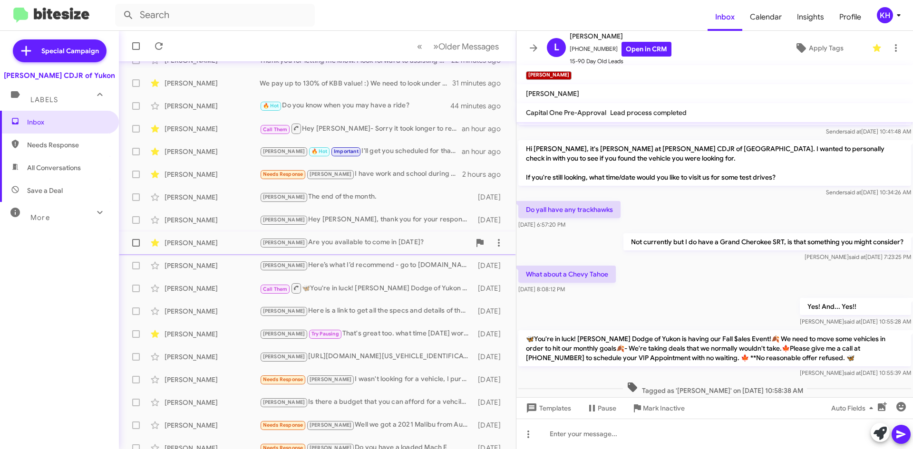
scroll to position [103, 0]
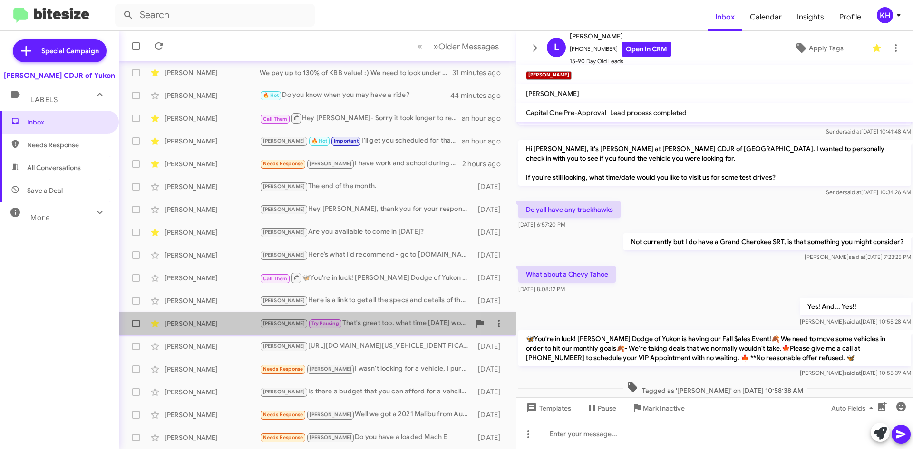
click at [364, 328] on div "Kristy Try Pausing That's great too. what time on Monday works for you?" at bounding box center [365, 323] width 211 height 11
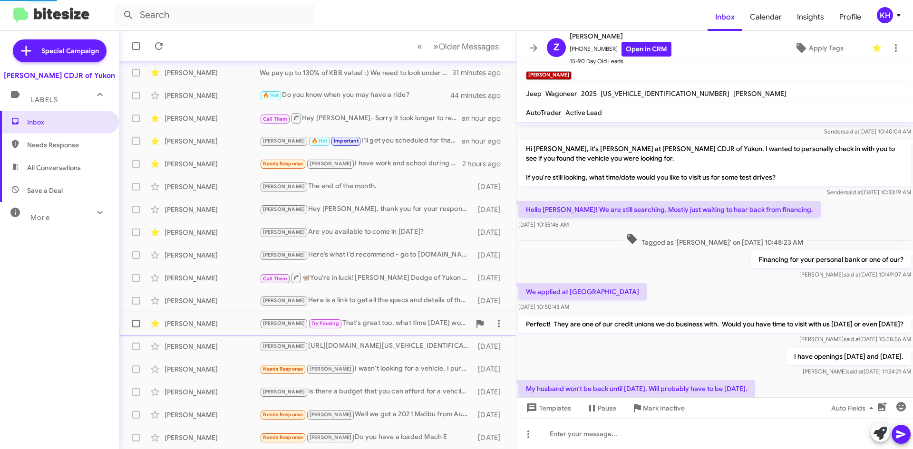
scroll to position [105, 0]
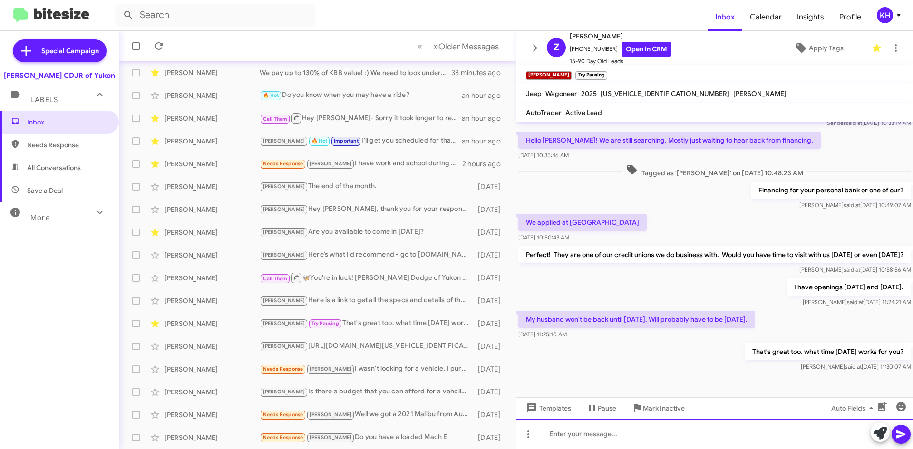
click at [577, 435] on div at bounding box center [714, 434] width 396 height 30
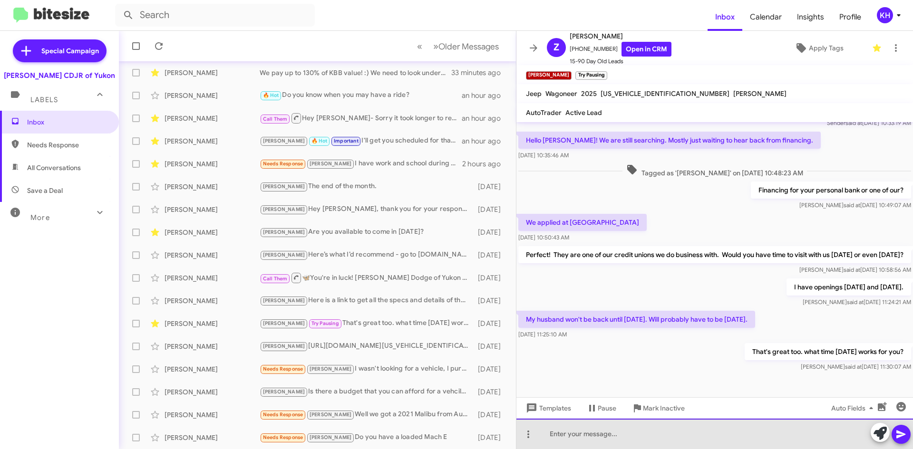
click at [558, 436] on div at bounding box center [714, 434] width 396 height 30
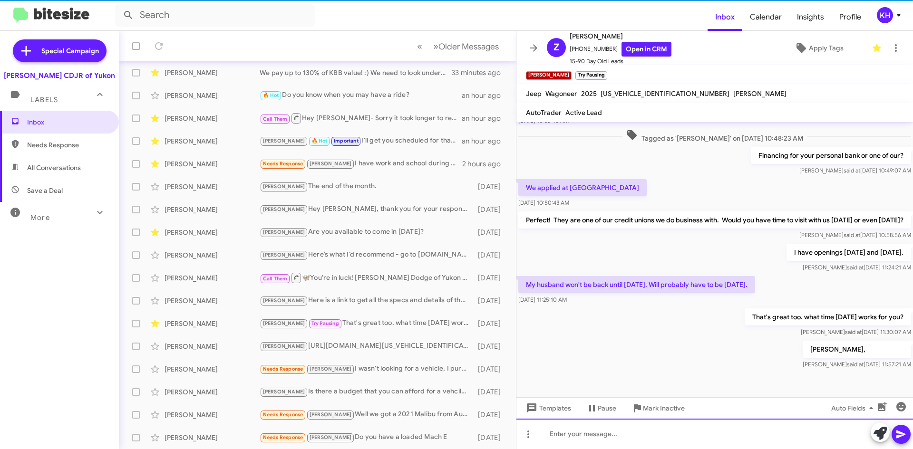
scroll to position [139, 0]
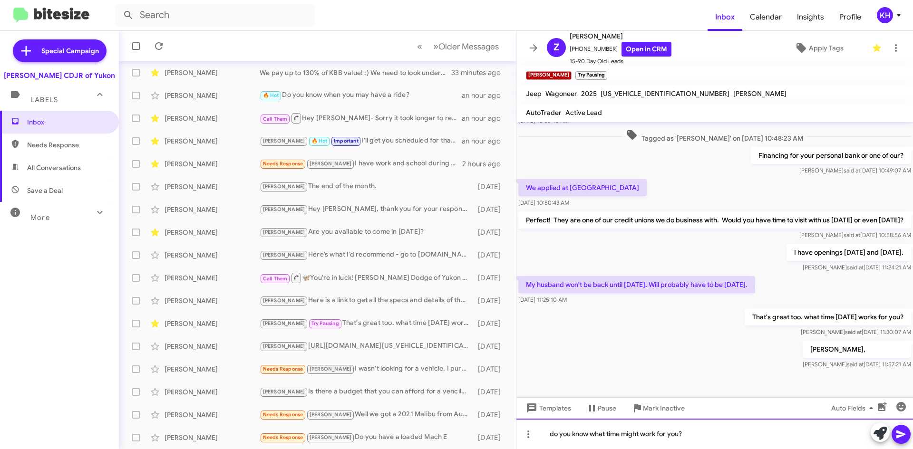
click at [553, 433] on div "do you know what time might work for you?" at bounding box center [714, 434] width 396 height 30
click at [723, 439] on div "Do you know what time might work for you?" at bounding box center [714, 434] width 396 height 30
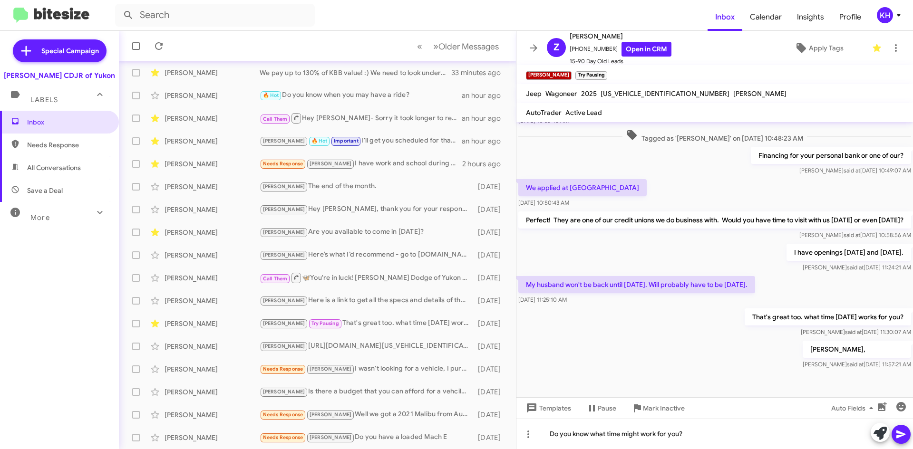
click at [903, 434] on icon at bounding box center [900, 435] width 9 height 8
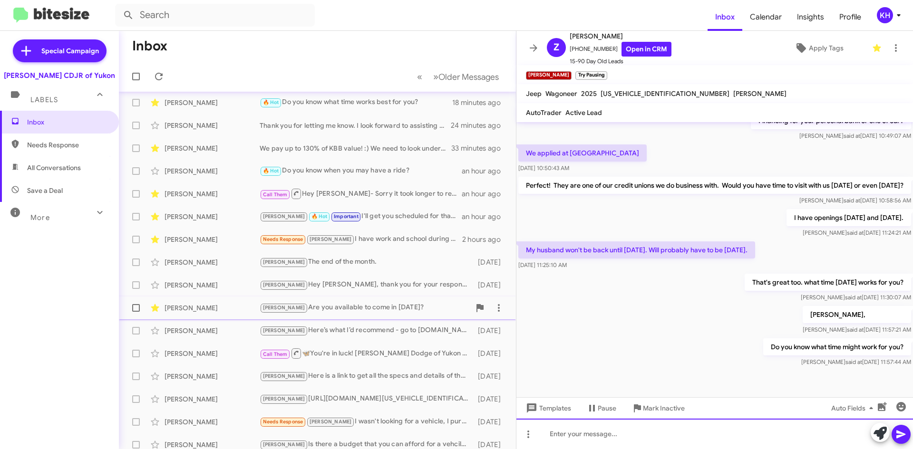
scroll to position [0, 0]
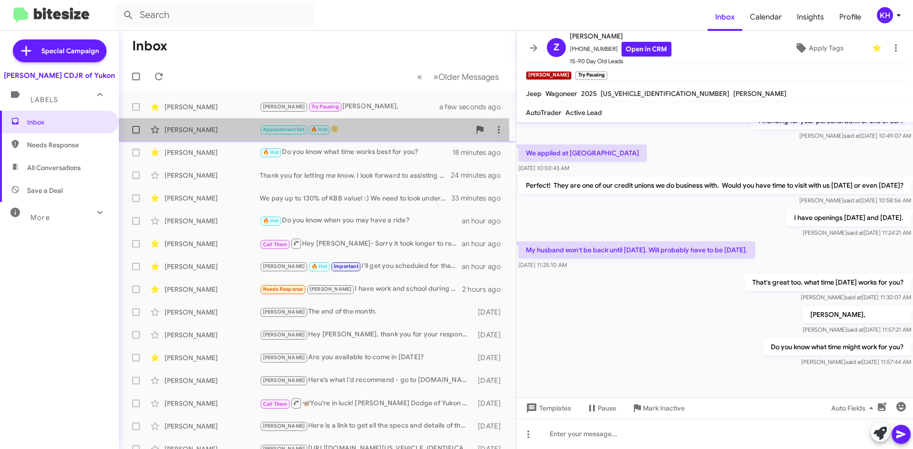
click at [201, 133] on div "[PERSON_NAME]" at bounding box center [211, 130] width 95 height 10
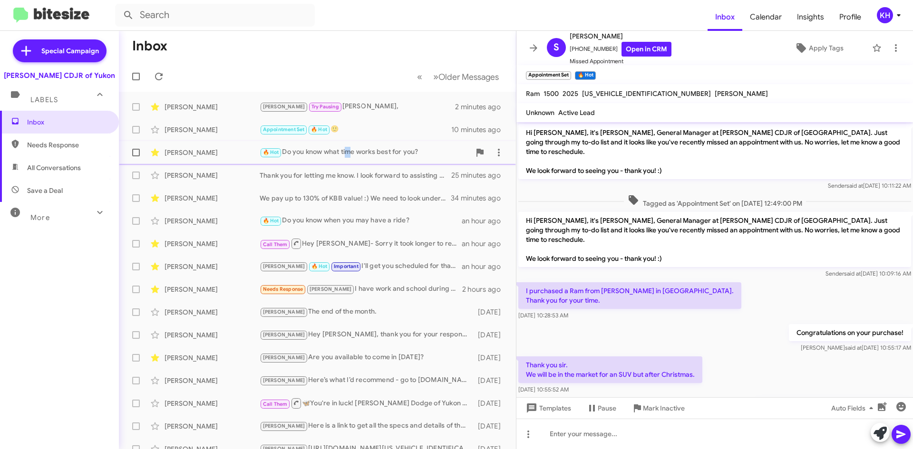
click at [348, 153] on div "🔥 Hot Do you know what time works best for you?" at bounding box center [365, 152] width 211 height 11
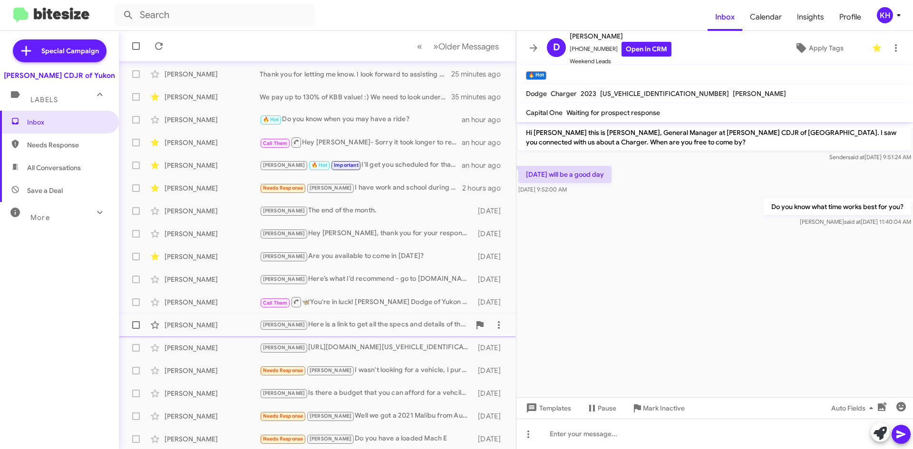
scroll to position [103, 0]
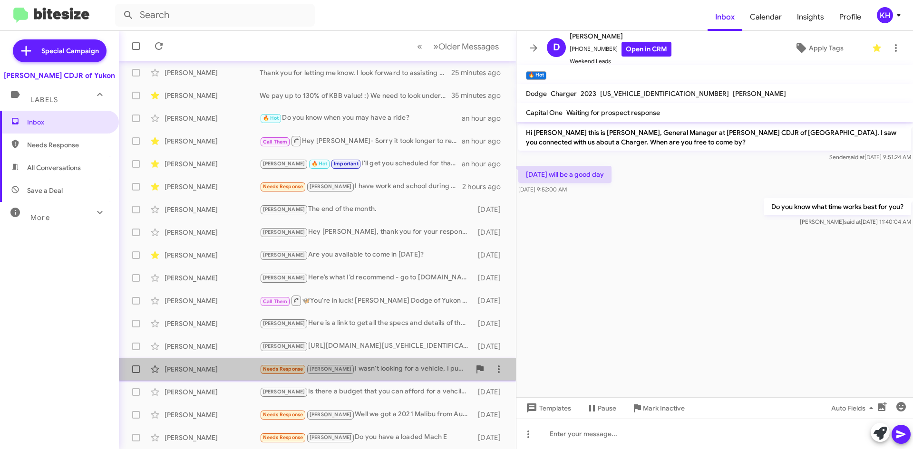
click at [383, 370] on div "Needs Response Kristy I wasn't looking for a vehicle, I purchased a 2021 Hemi R…" at bounding box center [365, 369] width 211 height 11
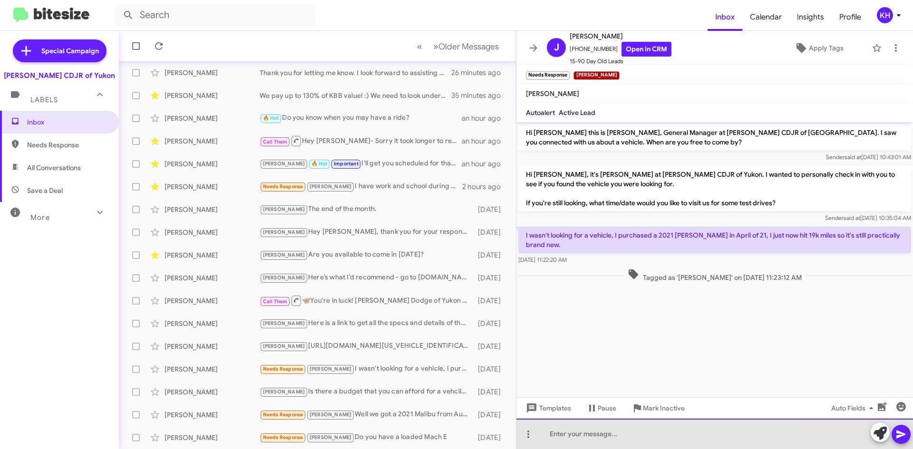
click at [554, 442] on div at bounding box center [714, 434] width 396 height 30
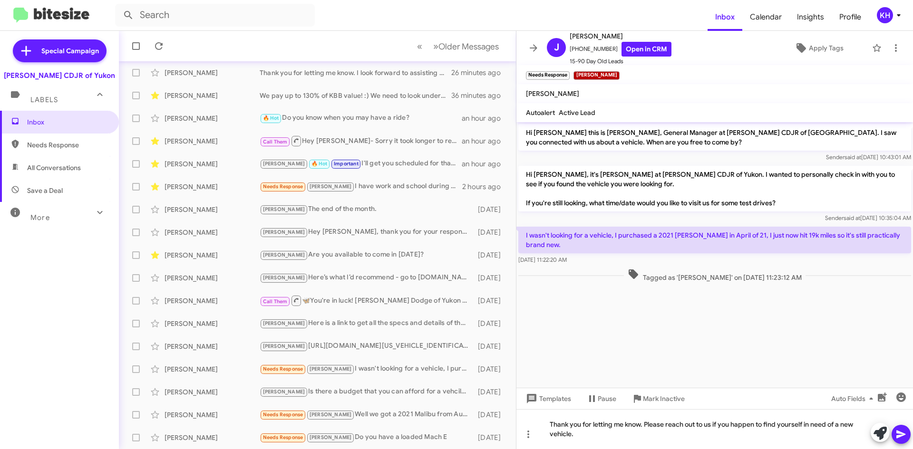
click at [900, 434] on icon at bounding box center [900, 435] width 9 height 8
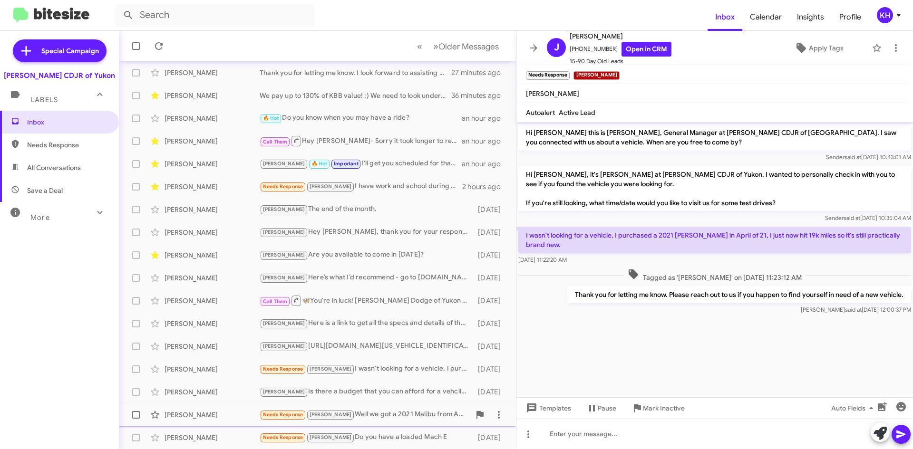
click at [388, 416] on div "Needs Response Kristy Well we got a 2021 Malibu from Auto One in Dallas, paid a…" at bounding box center [365, 414] width 211 height 11
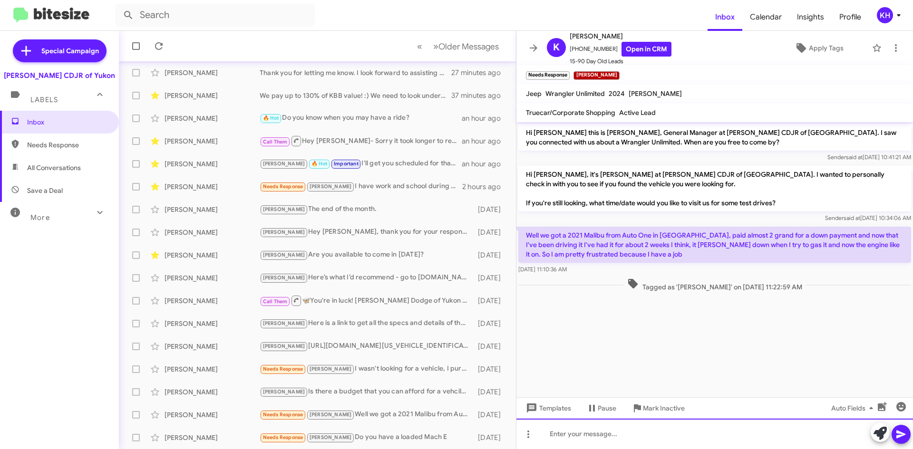
click at [552, 437] on div at bounding box center [714, 434] width 396 height 30
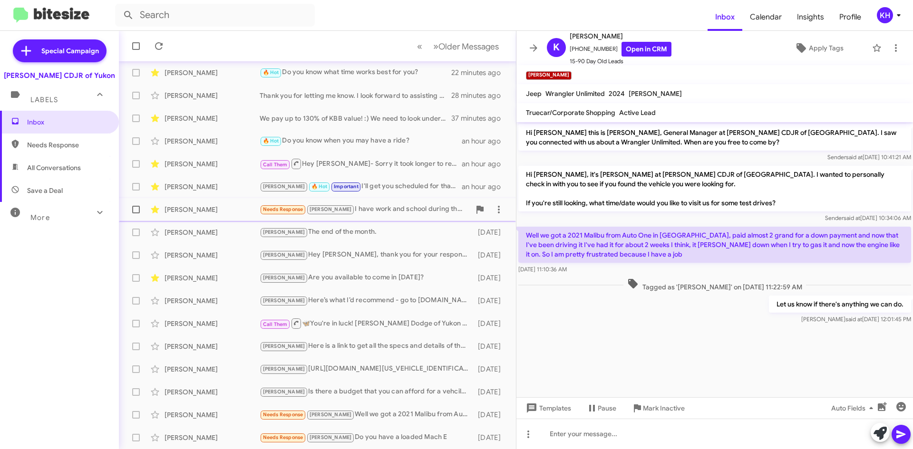
click at [376, 209] on div "Needs Response Kristy I have work and school during the week so I'm really only…" at bounding box center [365, 209] width 211 height 11
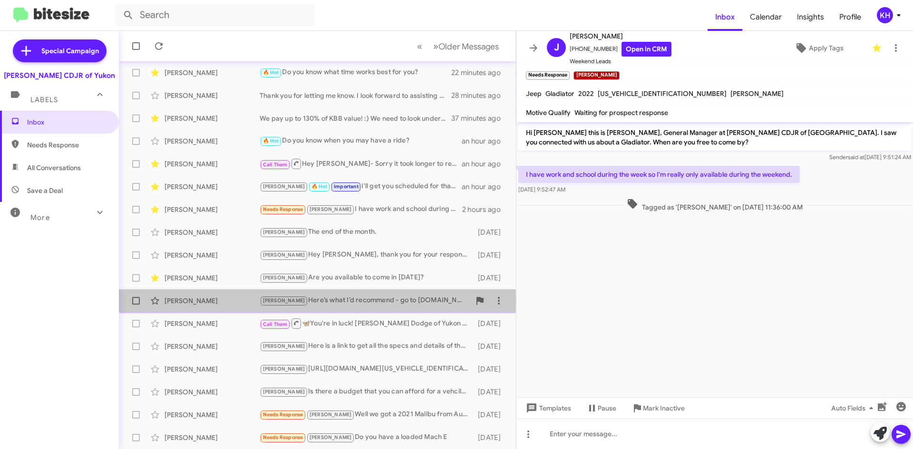
click at [317, 300] on div "Kristy Here’s what I’d recommend - go to kbb.com. You will get a good estimate …" at bounding box center [365, 300] width 211 height 11
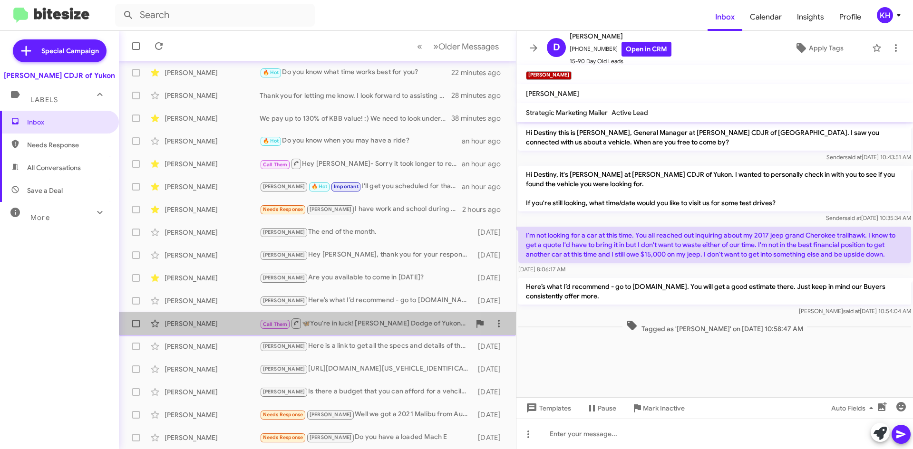
click at [350, 328] on div "Call Them 🦋You're in luck! Joe Cooper Dodge of Yukon is having our Fall $ales E…" at bounding box center [365, 324] width 211 height 12
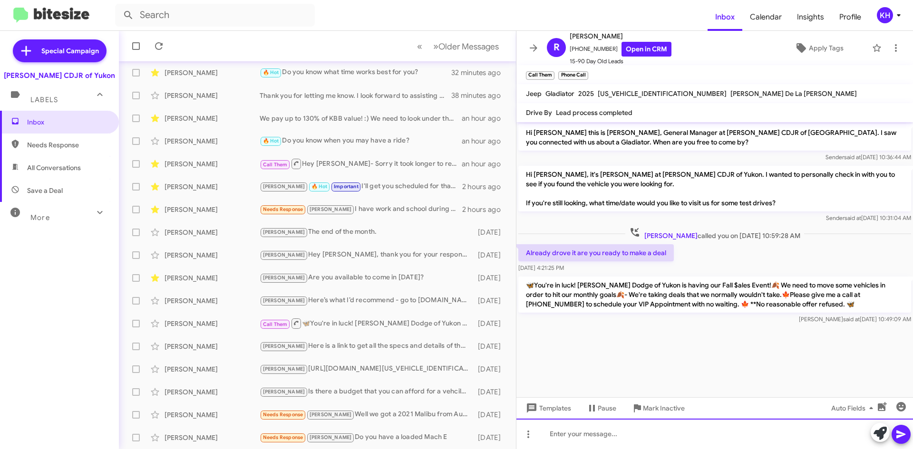
click at [569, 436] on div at bounding box center [714, 434] width 396 height 30
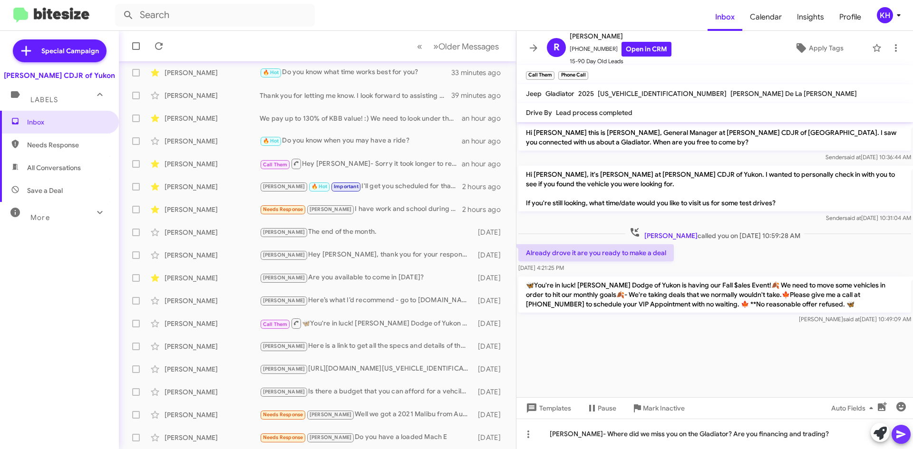
click at [907, 439] on button at bounding box center [900, 434] width 19 height 19
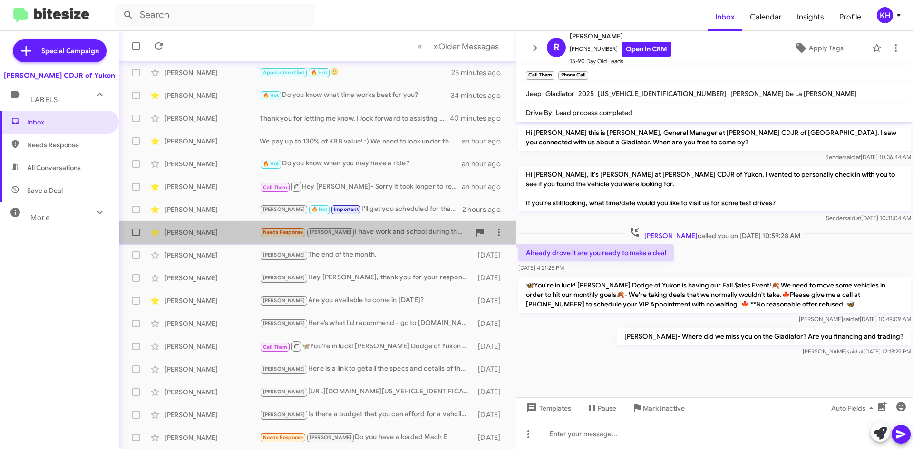
click at [392, 235] on div "Needs Response Kristy I have work and school during the week so I'm really only…" at bounding box center [365, 232] width 211 height 11
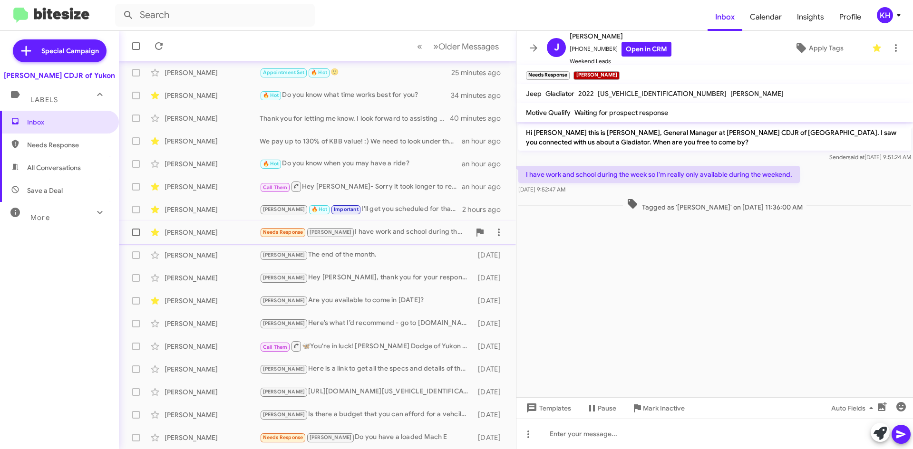
click at [287, 234] on span "Needs Response" at bounding box center [283, 232] width 40 height 6
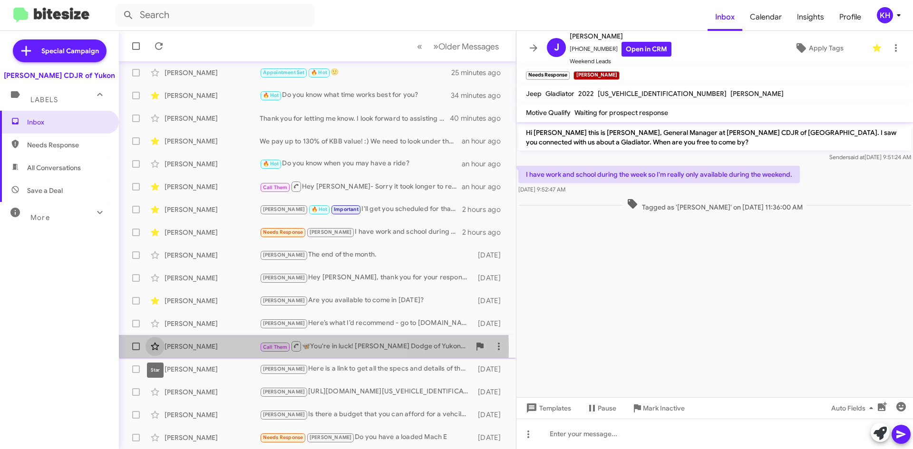
click at [155, 347] on icon at bounding box center [154, 346] width 11 height 11
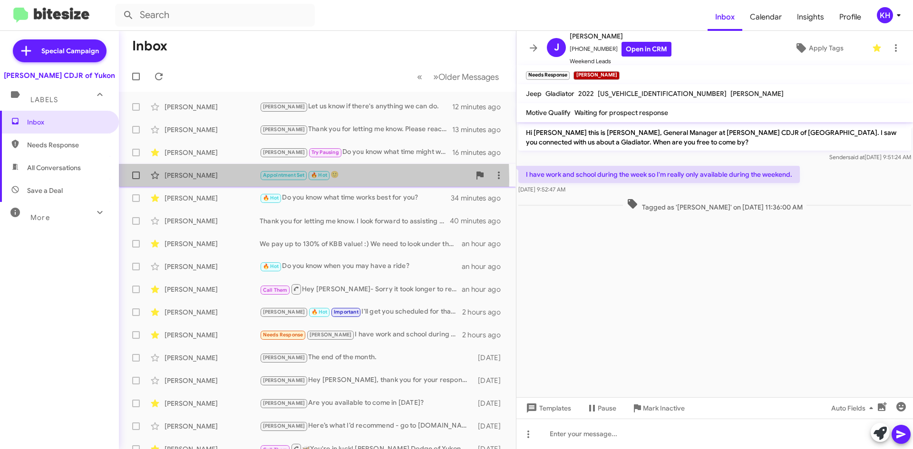
click at [183, 180] on div "Stephen Gerhardt Appointment Set 🔥 Hot 🙂 26 minutes ago" at bounding box center [317, 175] width 382 height 19
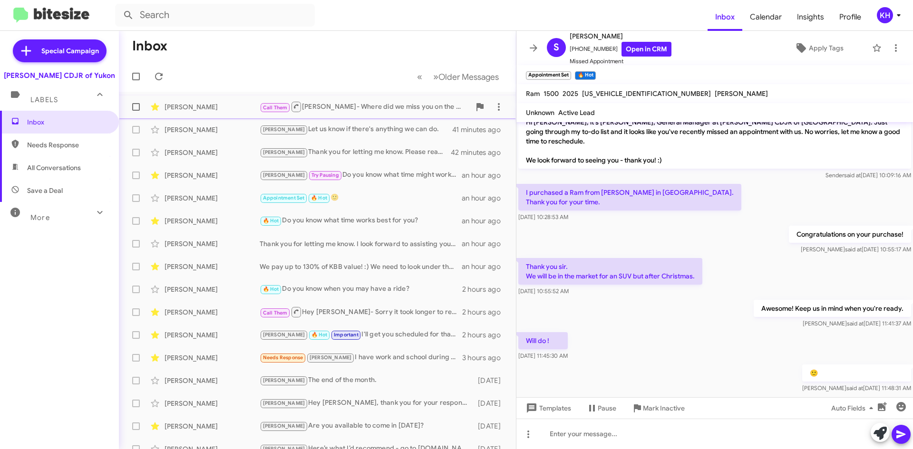
click at [184, 102] on div "Robert Lane Call Them Robert- Where did we miss you on the Gladiator? Are you f…" at bounding box center [317, 106] width 382 height 19
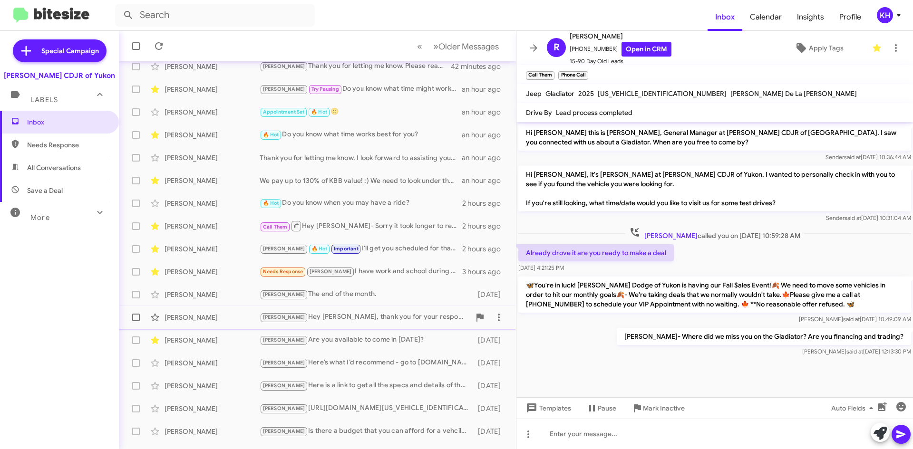
scroll to position [103, 0]
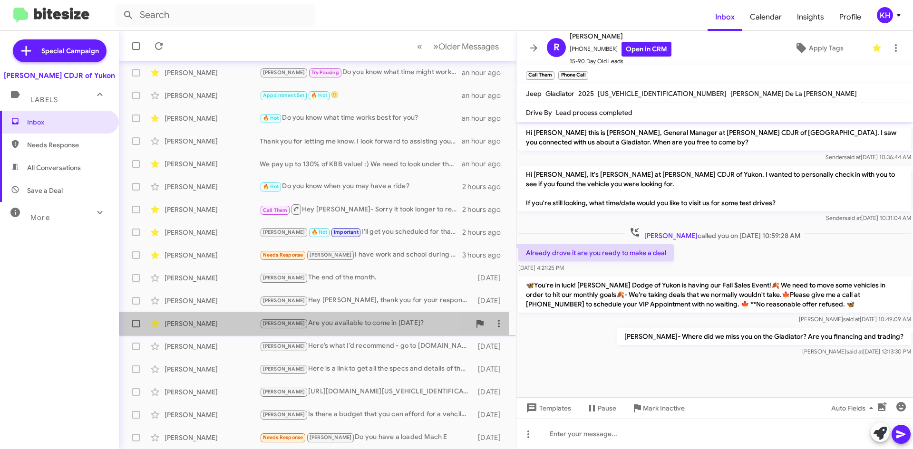
click at [183, 322] on div "[PERSON_NAME]" at bounding box center [211, 324] width 95 height 10
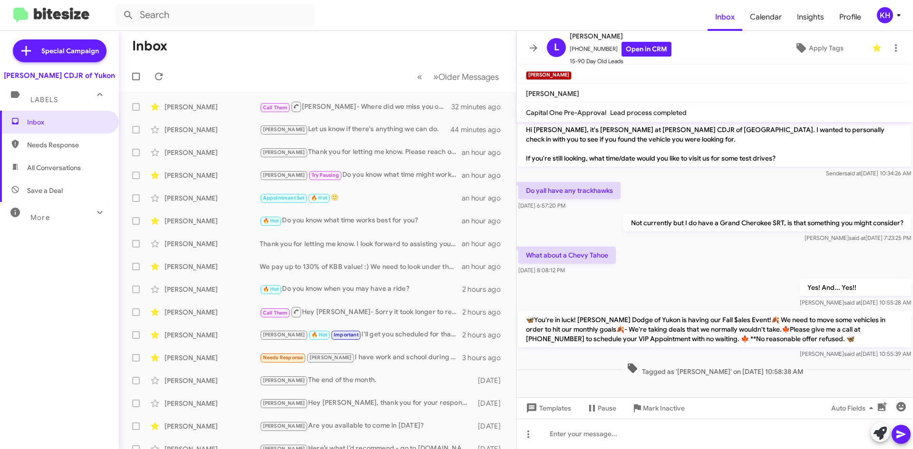
click at [299, 56] on mat-toolbar-row "Inbox" at bounding box center [317, 46] width 397 height 30
click at [343, 15] on form at bounding box center [411, 15] width 592 height 23
click at [307, 46] on mat-toolbar-row "Inbox" at bounding box center [317, 46] width 397 height 30
click at [303, 45] on mat-toolbar-row "Inbox" at bounding box center [317, 46] width 397 height 30
